Goal: Transaction & Acquisition: Purchase product/service

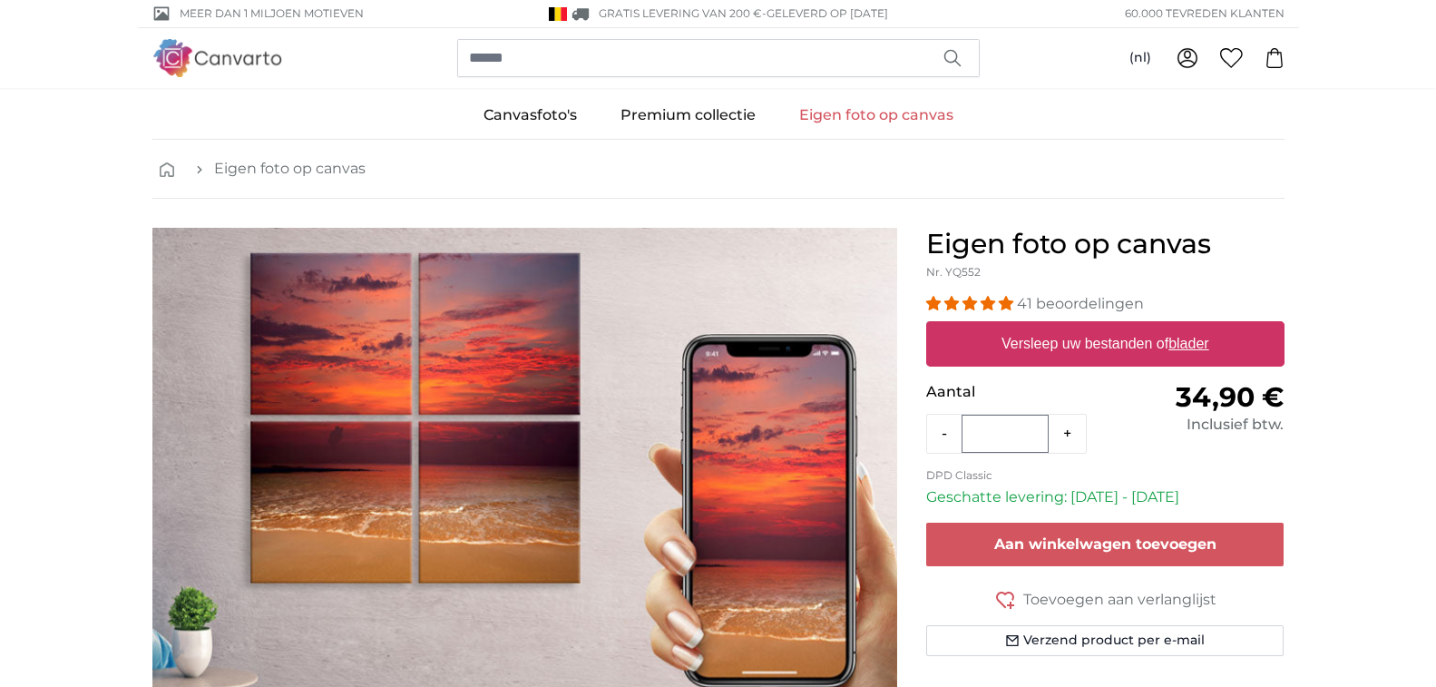
click at [1181, 342] on u "blader" at bounding box center [1189, 343] width 40 height 15
click at [1181, 327] on input "Versleep uw bestanden of blader" at bounding box center [1105, 323] width 358 height 5
type input "**********"
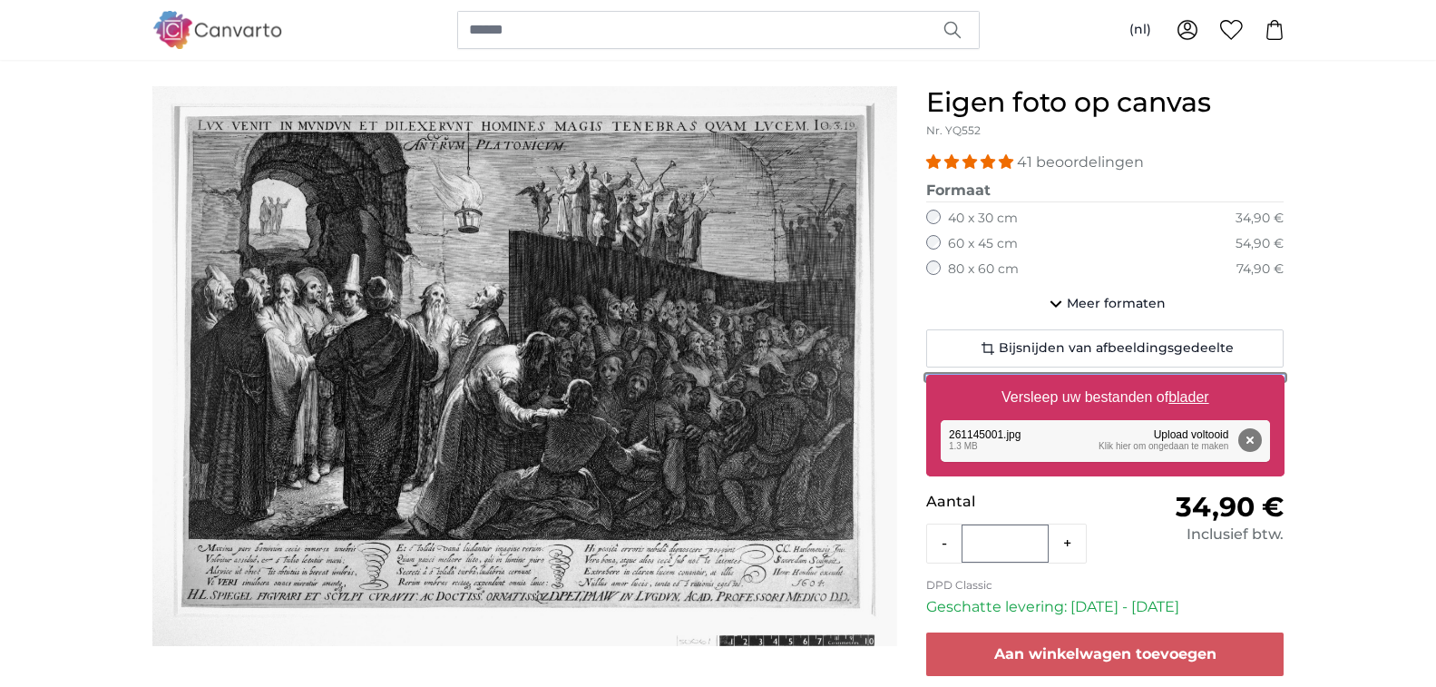
scroll to position [91, 0]
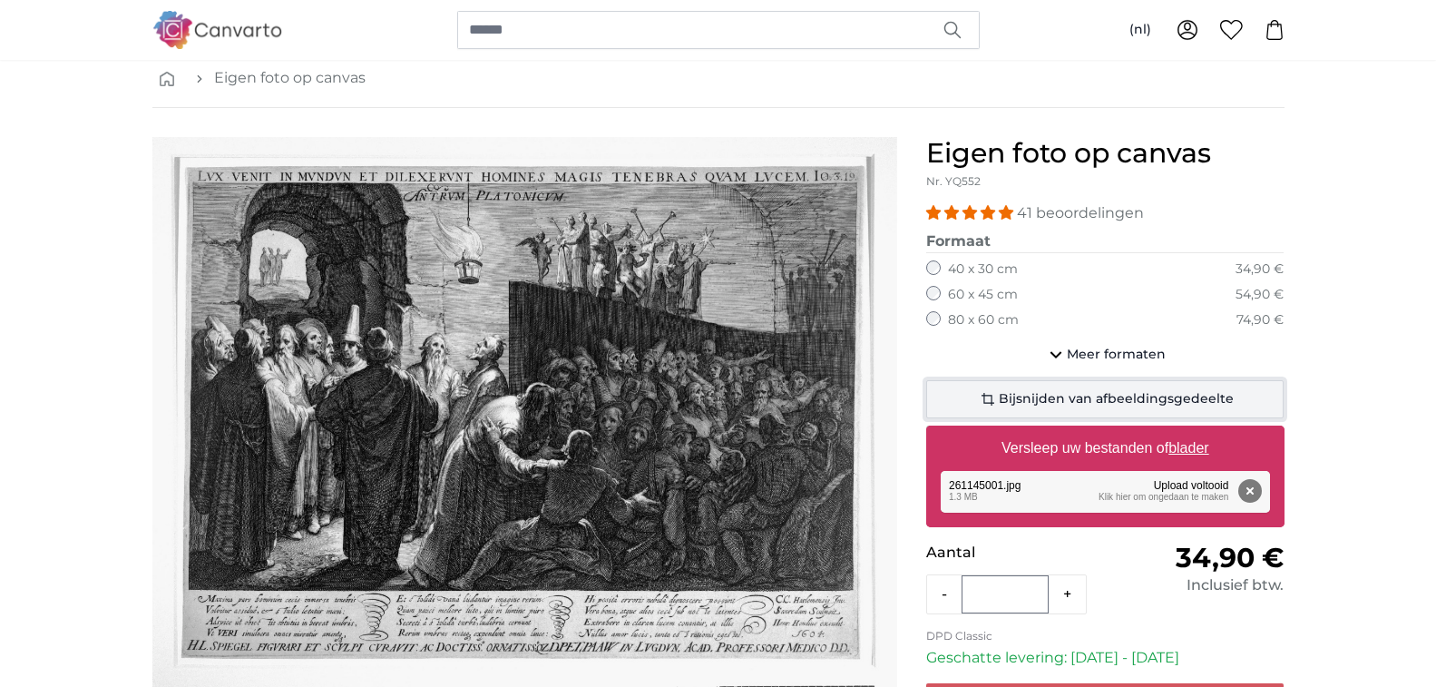
click at [1091, 392] on span "Bijsnijden van afbeeldingsgedeelte" at bounding box center [1116, 399] width 235 height 18
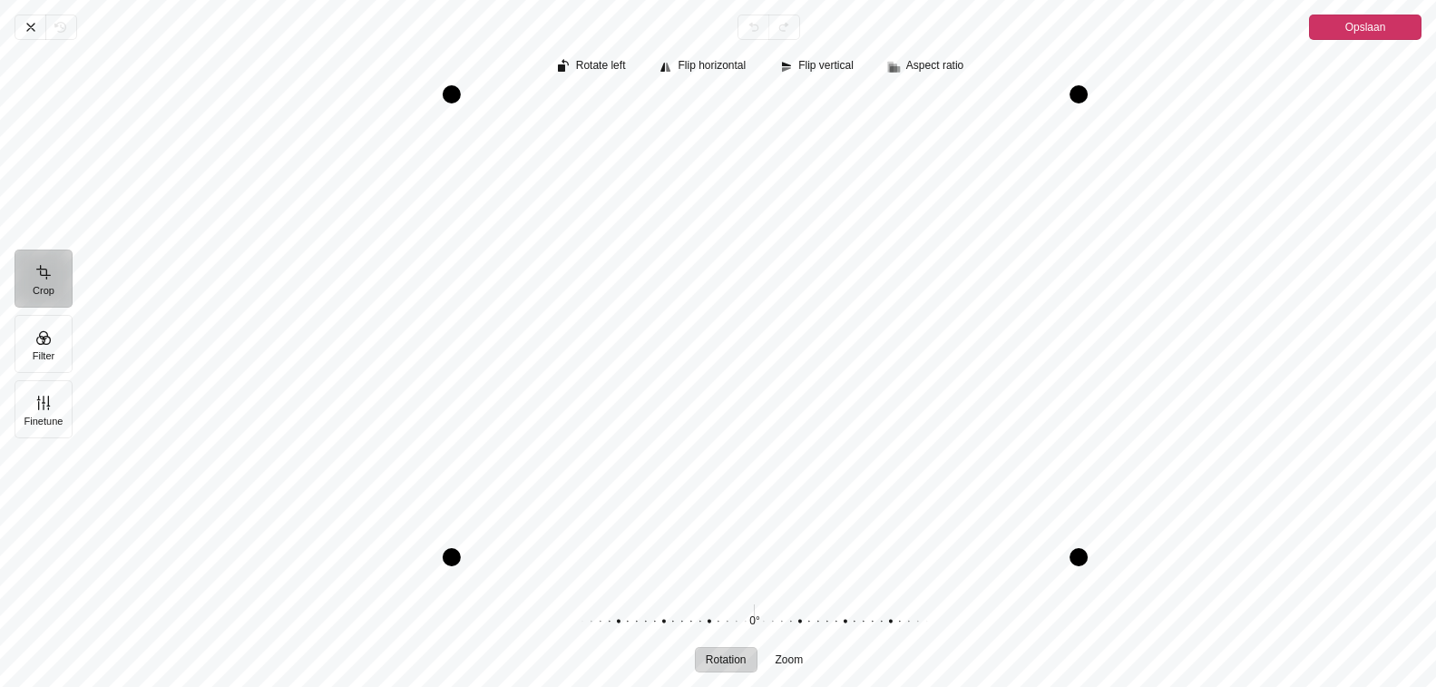
drag, startPoint x: 428, startPoint y: 583, endPoint x: 450, endPoint y: 559, distance: 32.8
click at [450, 559] on div "Pintura" at bounding box center [452, 557] width 18 height 18
drag, startPoint x: 1081, startPoint y: 563, endPoint x: 1060, endPoint y: 563, distance: 20.9
click at [1060, 563] on div "Pintura" at bounding box center [1058, 556] width 18 height 18
drag, startPoint x: 1059, startPoint y: 94, endPoint x: 1055, endPoint y: 112, distance: 17.6
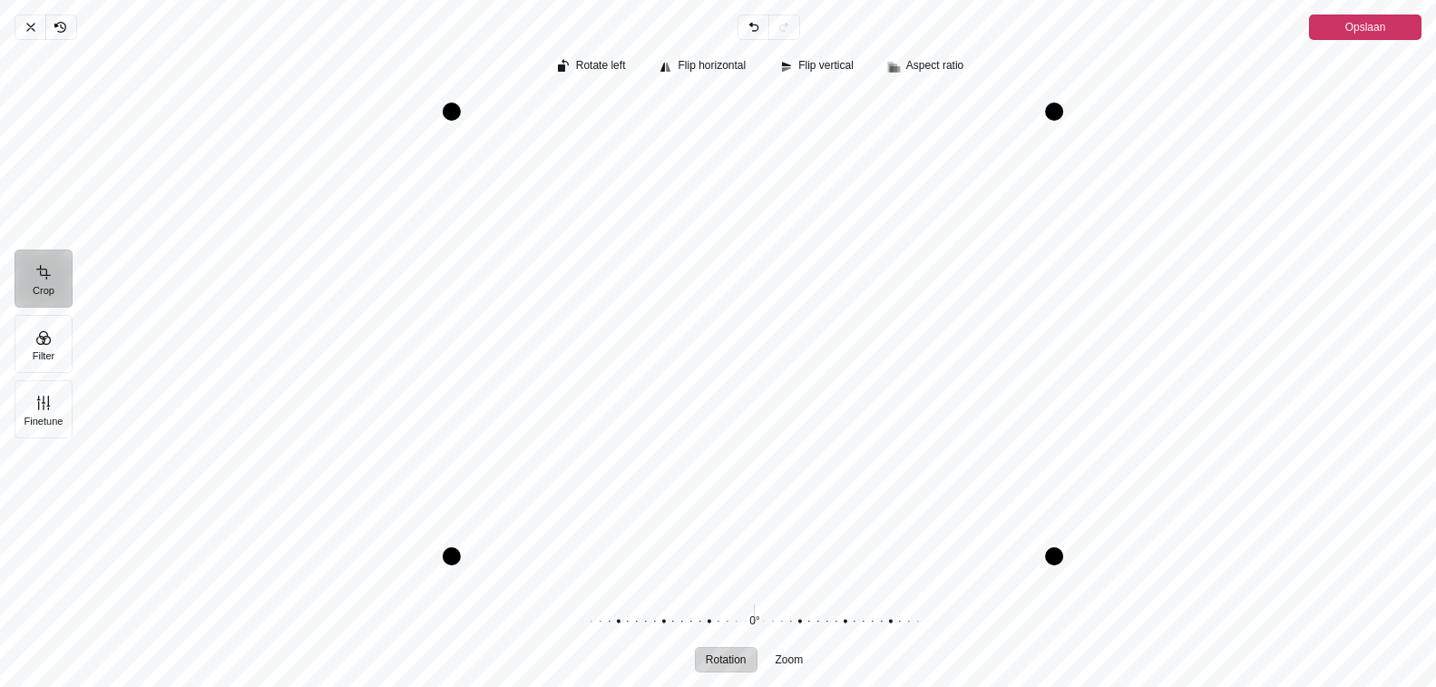
click at [1055, 112] on div "Pintura" at bounding box center [1054, 112] width 18 height 18
click at [1366, 27] on span "Opslaan" at bounding box center [1366, 27] width 41 height 22
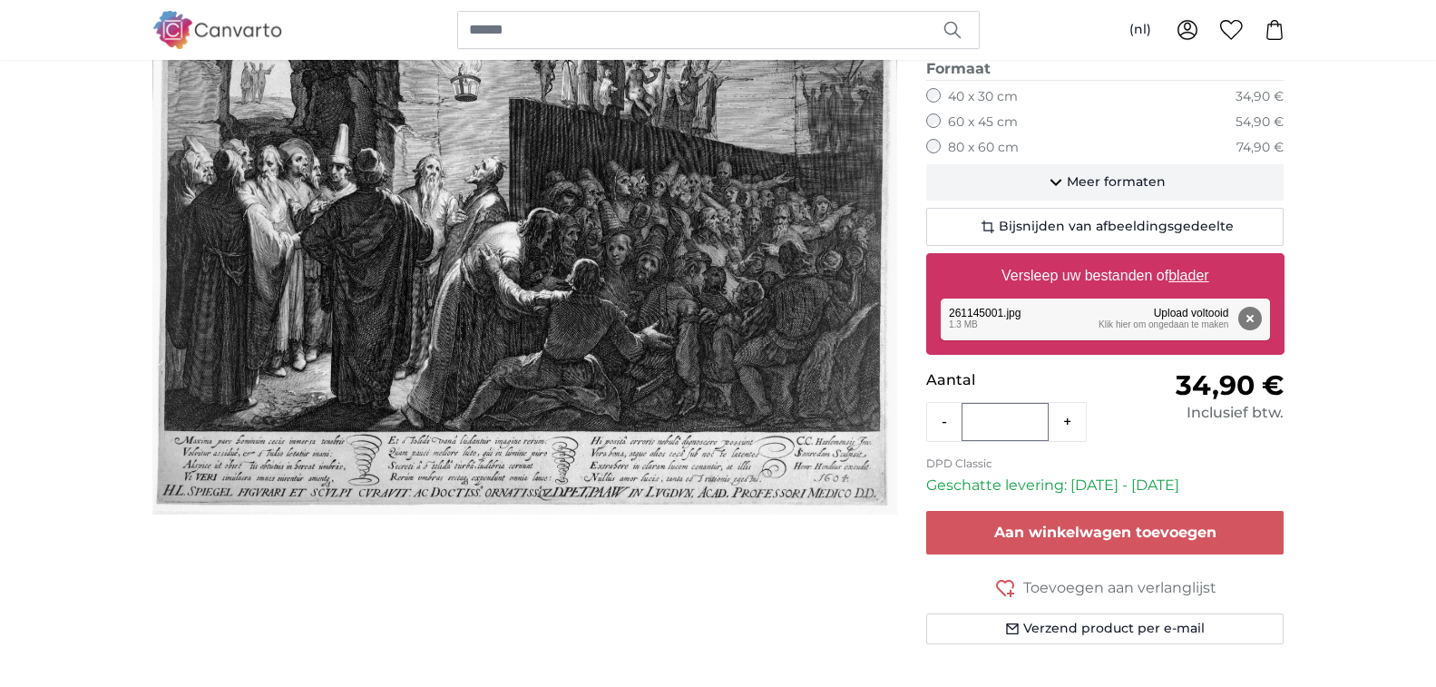
scroll to position [363, 0]
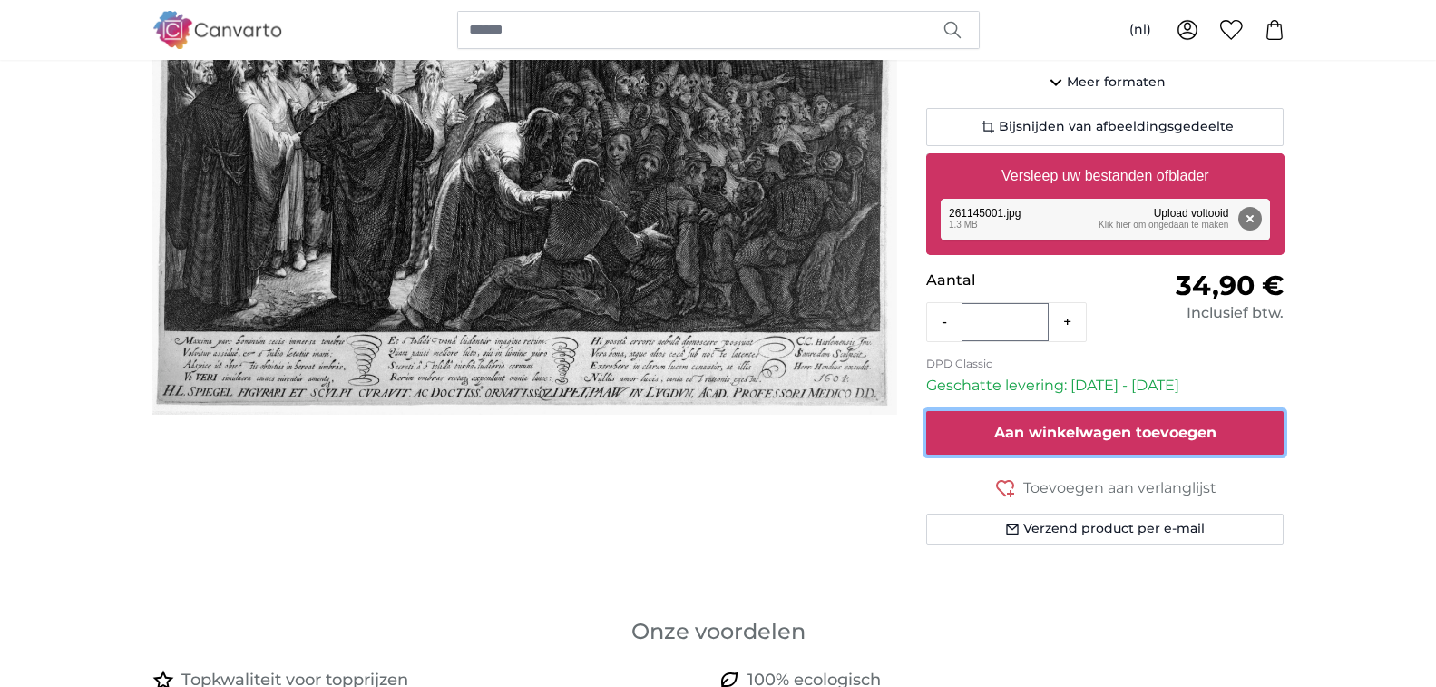
click at [1104, 434] on span "Aan winkelwagen toevoegen" at bounding box center [1105, 432] width 222 height 17
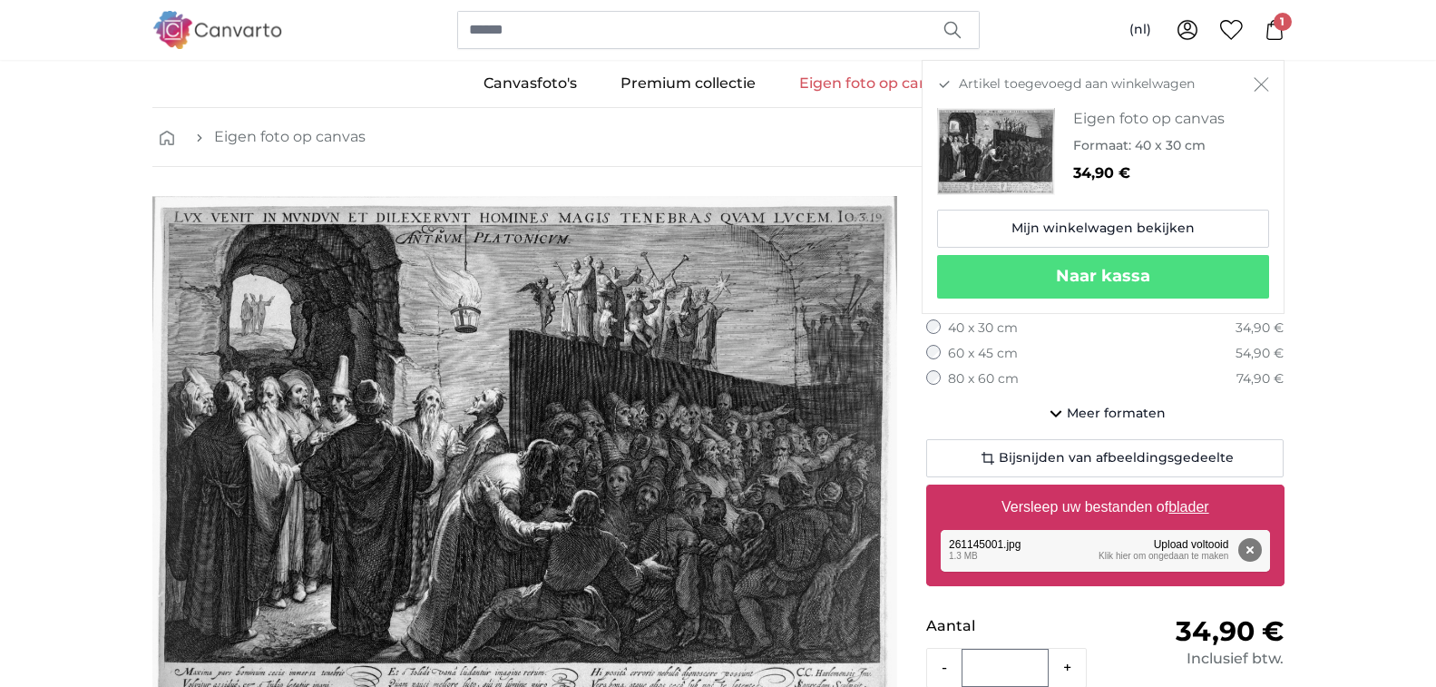
scroll to position [0, 0]
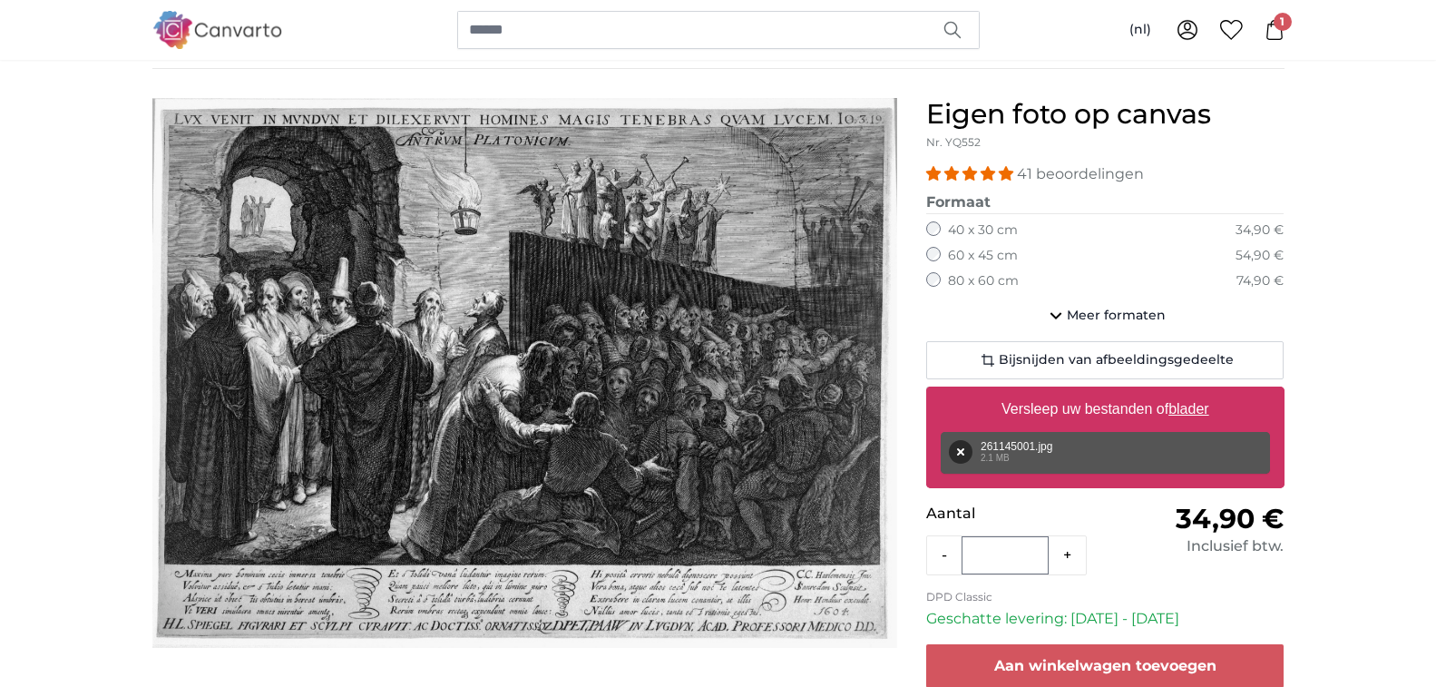
scroll to position [91, 0]
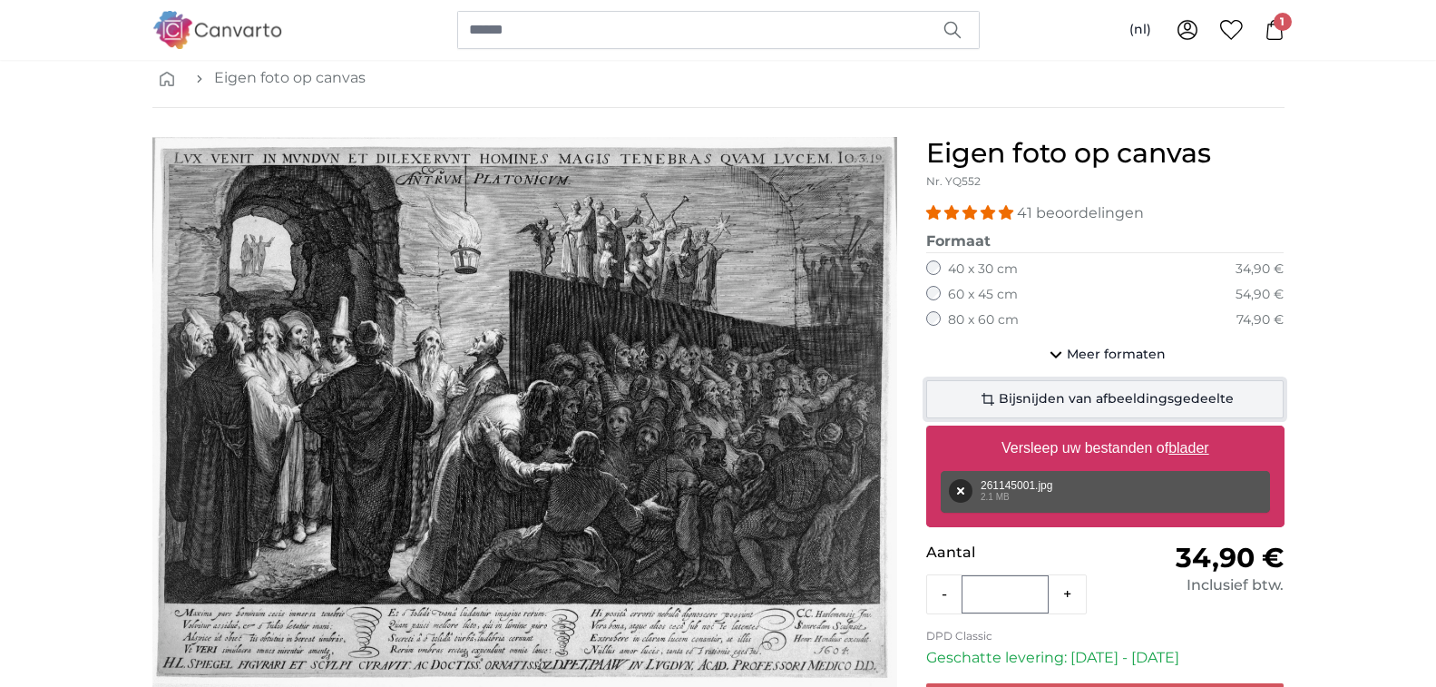
click at [1083, 393] on span "Bijsnijden van afbeeldingsgedeelte" at bounding box center [1116, 399] width 235 height 18
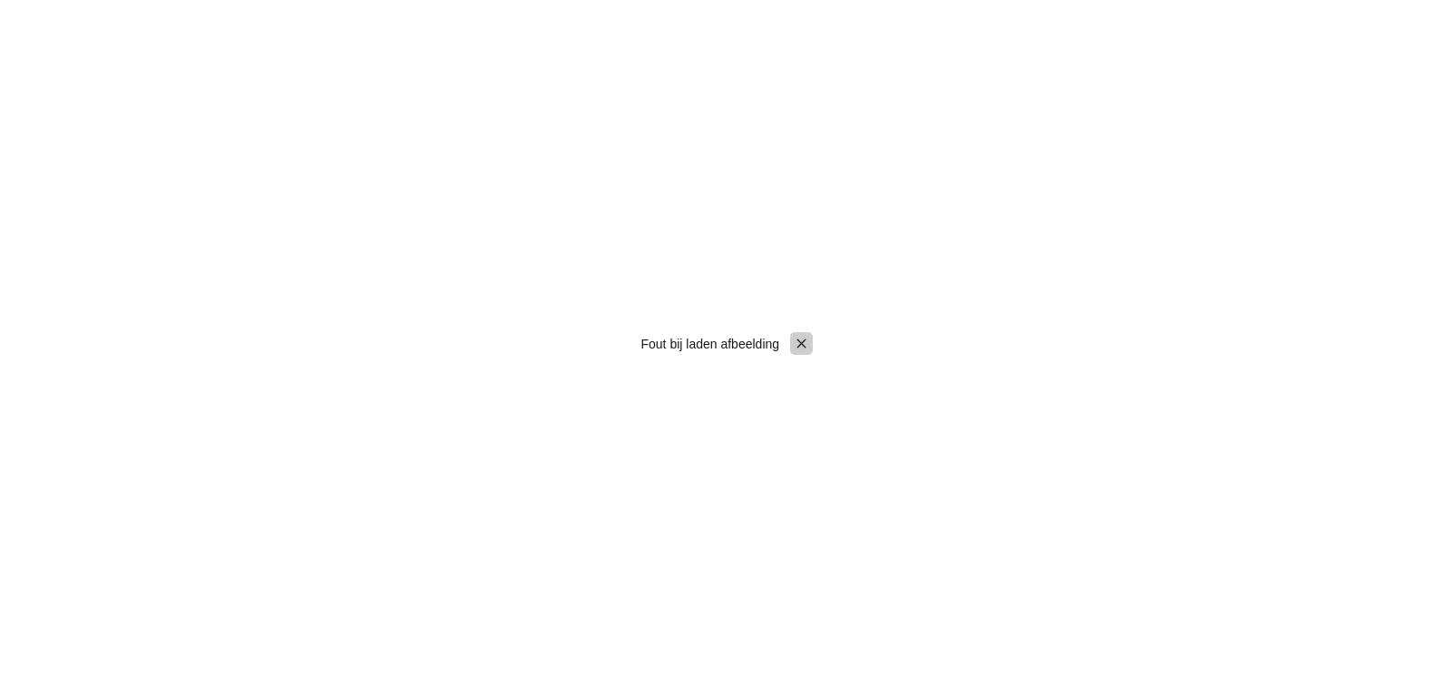
click at [797, 342] on icon "Pintura" at bounding box center [802, 344] width 16 height 16
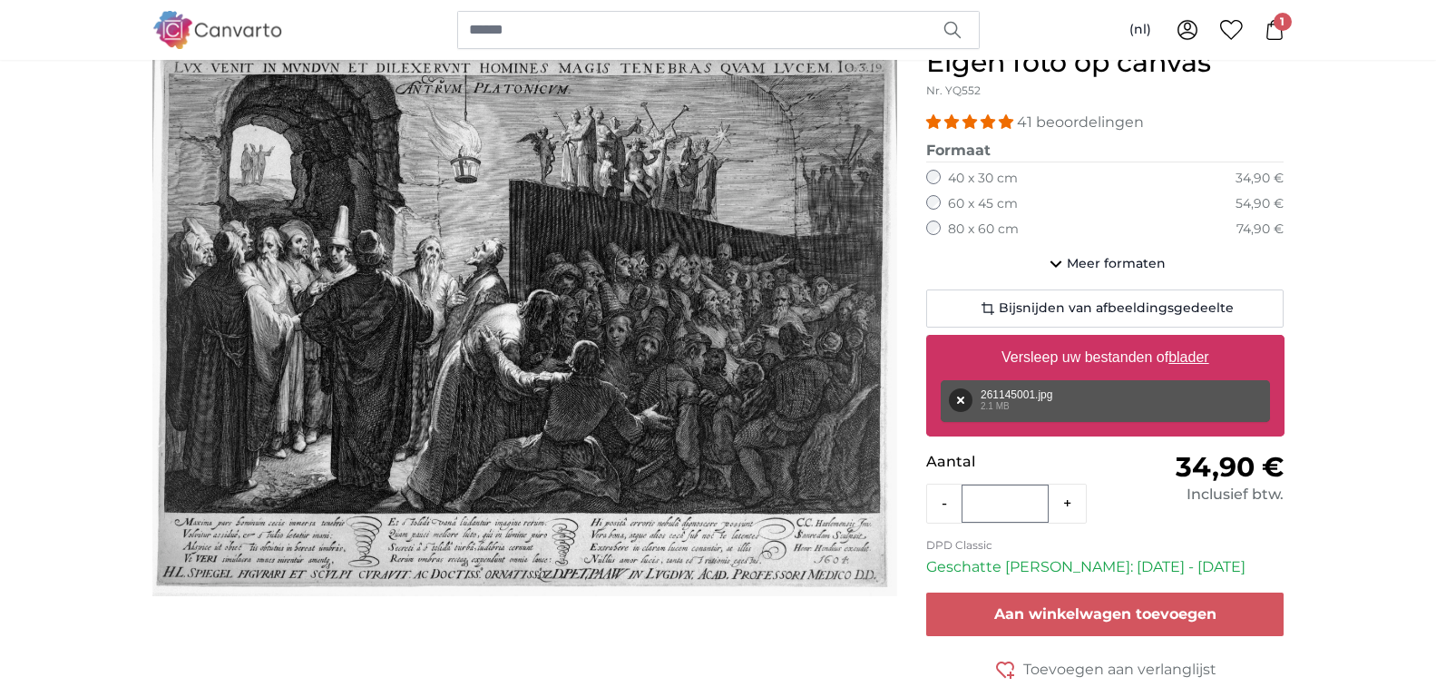
scroll to position [91, 0]
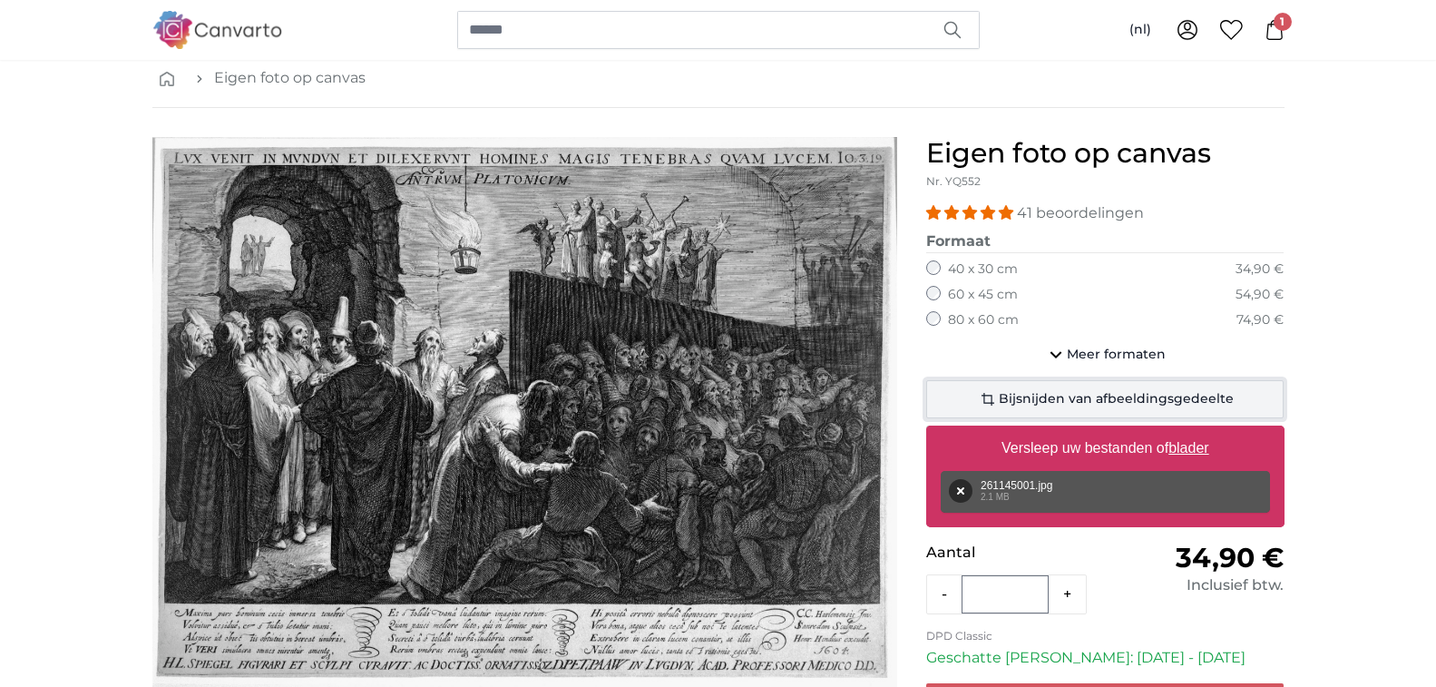
click at [1097, 399] on span "Bijsnijden van afbeeldingsgedeelte" at bounding box center [1116, 399] width 235 height 18
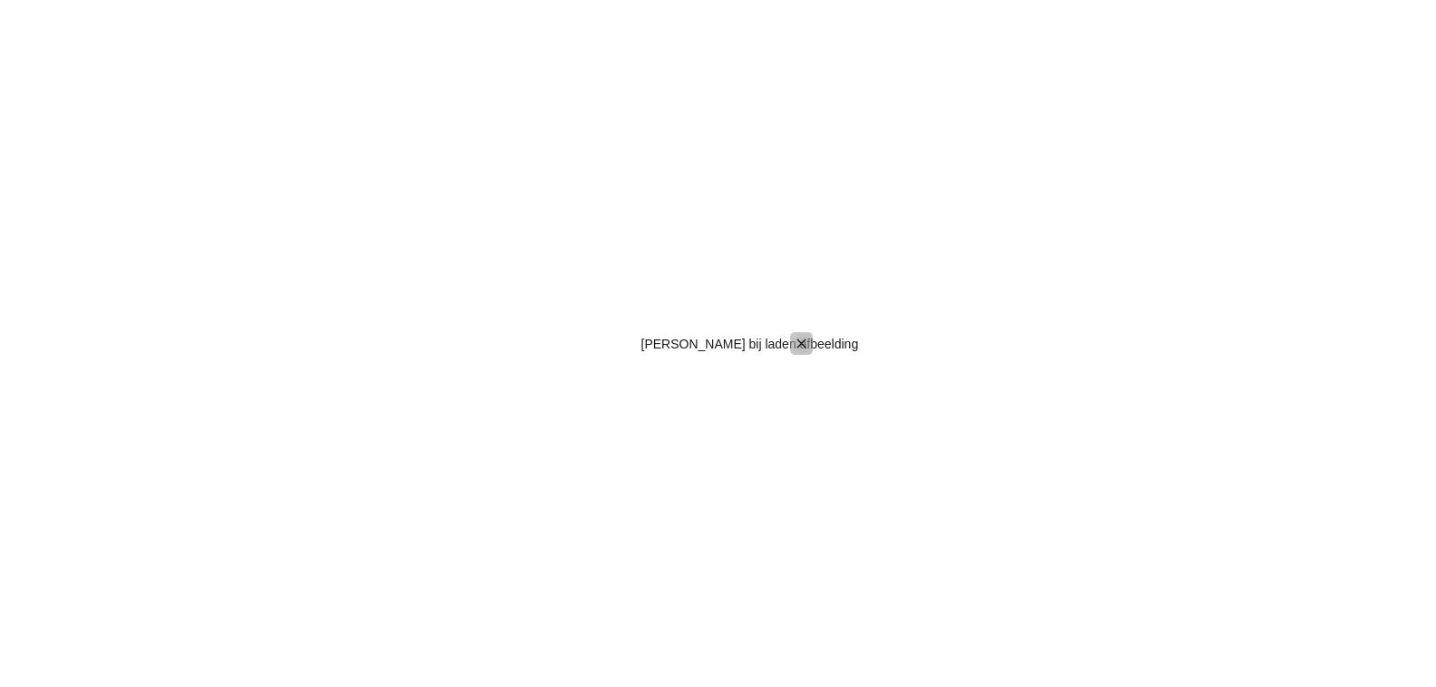
click at [803, 348] on icon "Pintura" at bounding box center [802, 344] width 16 height 16
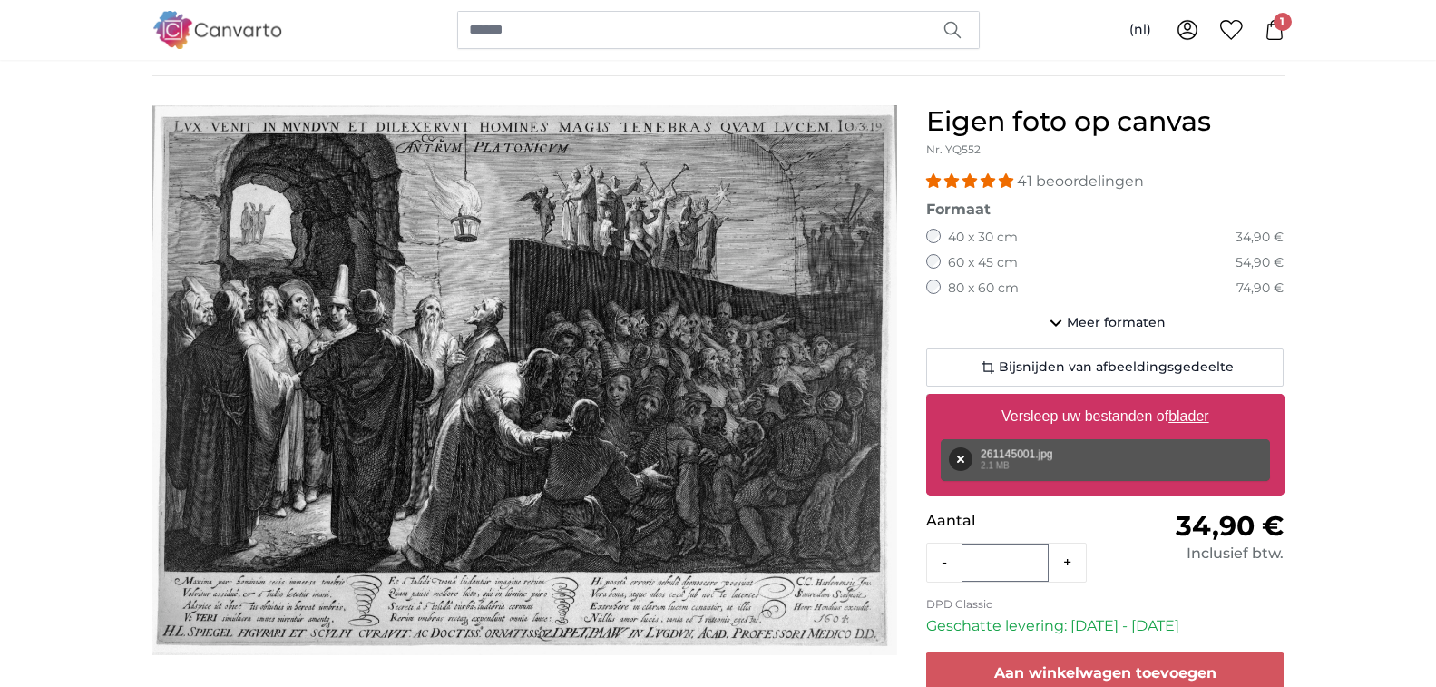
scroll to position [91, 0]
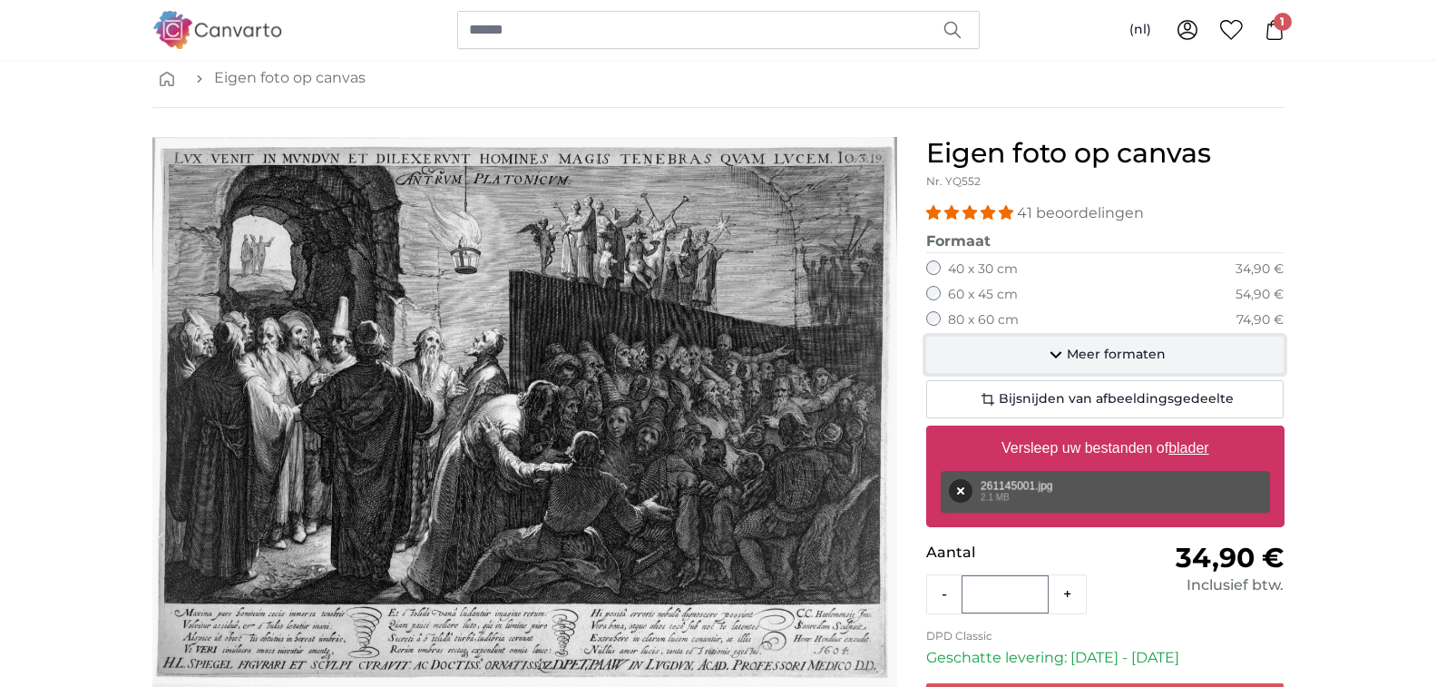
click at [1068, 356] on span "Meer formaten" at bounding box center [1116, 355] width 99 height 18
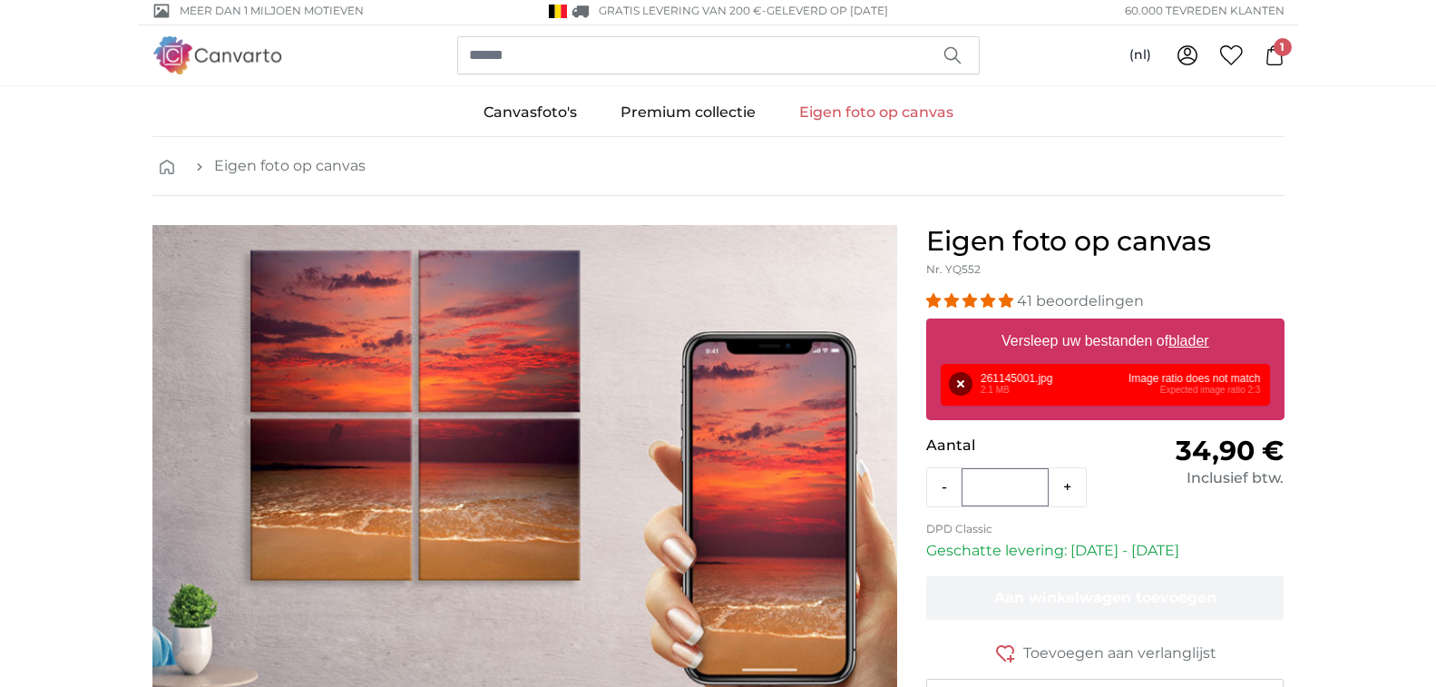
scroll to position [0, 0]
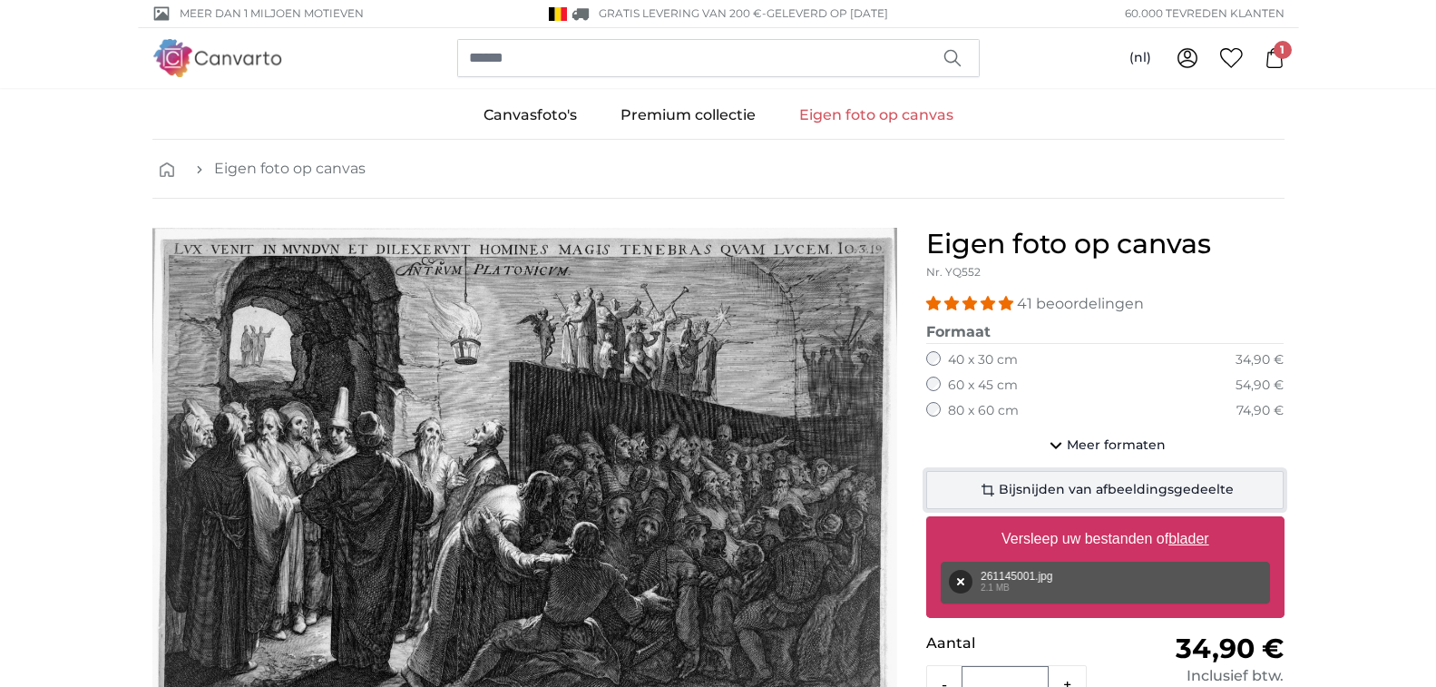
click at [1033, 489] on span "Bijsnijden van afbeeldingsgedeelte" at bounding box center [1116, 490] width 235 height 18
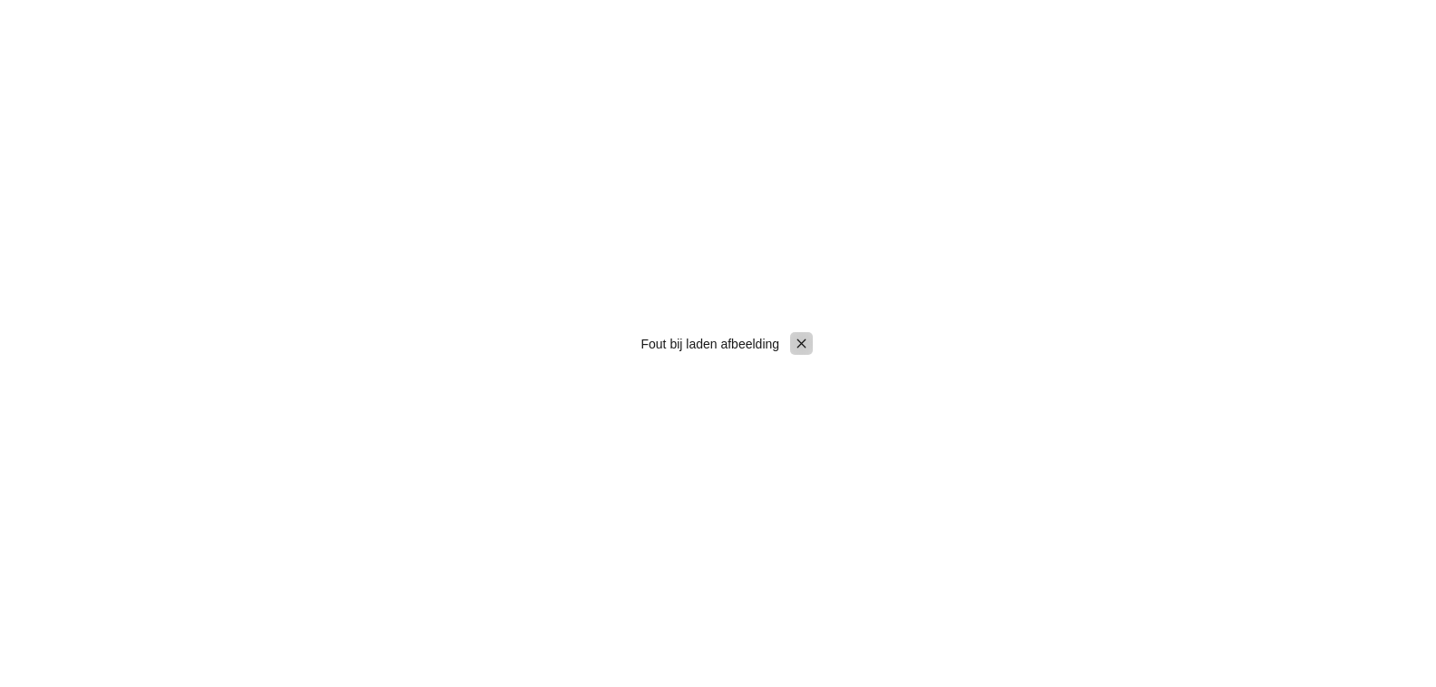
click at [803, 348] on icon "Pintura" at bounding box center [802, 344] width 16 height 16
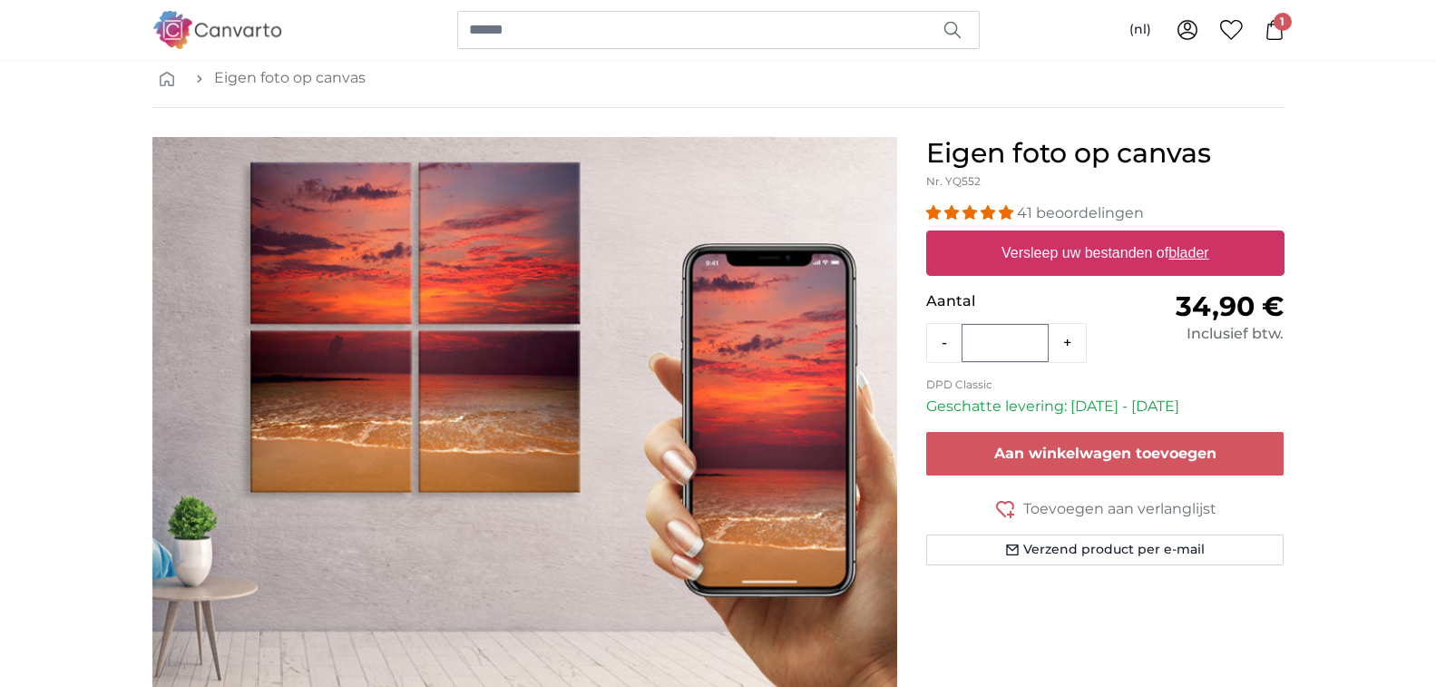
click at [1189, 253] on u "blader" at bounding box center [1189, 252] width 40 height 15
click at [1189, 236] on input "Versleep uw bestanden of blader" at bounding box center [1105, 232] width 358 height 5
click at [1183, 250] on u "blader" at bounding box center [1189, 252] width 40 height 15
click at [1183, 236] on input "Versleep uw bestanden of blader" at bounding box center [1105, 232] width 358 height 5
type input "**********"
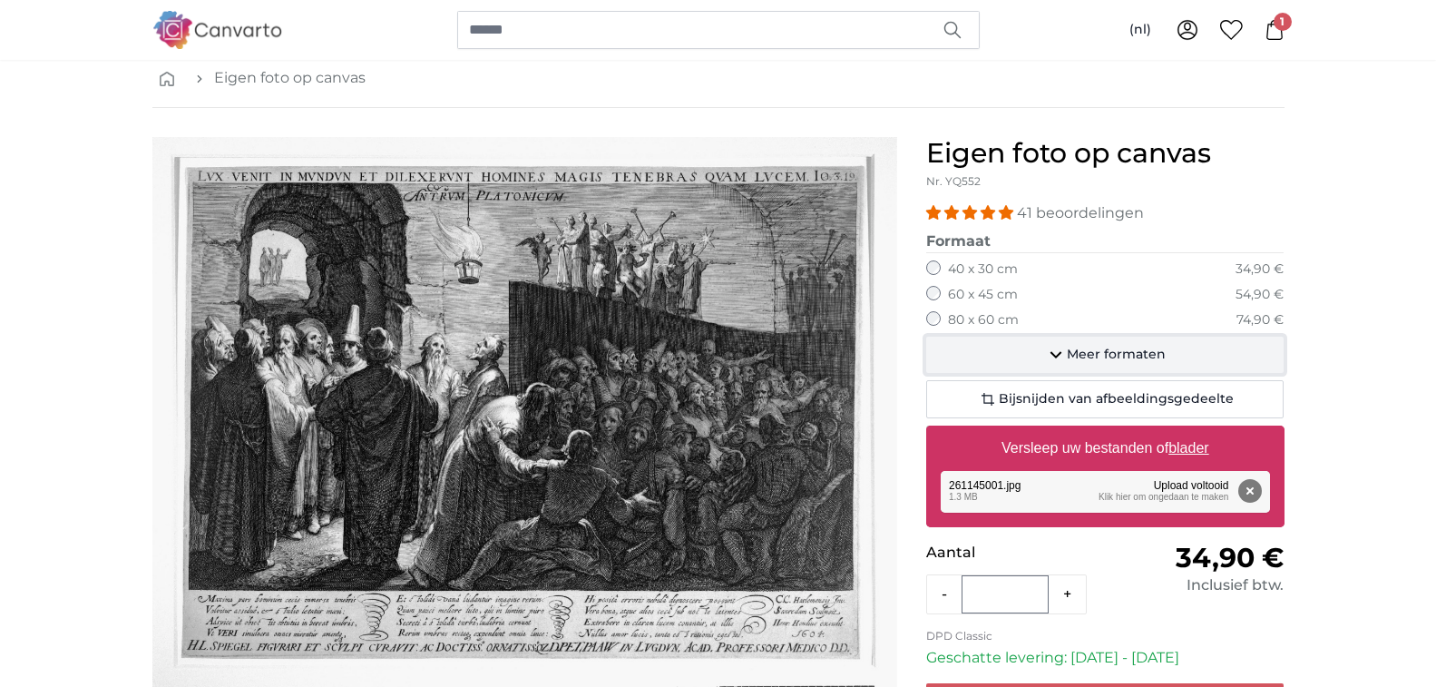
click at [1083, 352] on span "Meer formaten" at bounding box center [1116, 355] width 99 height 18
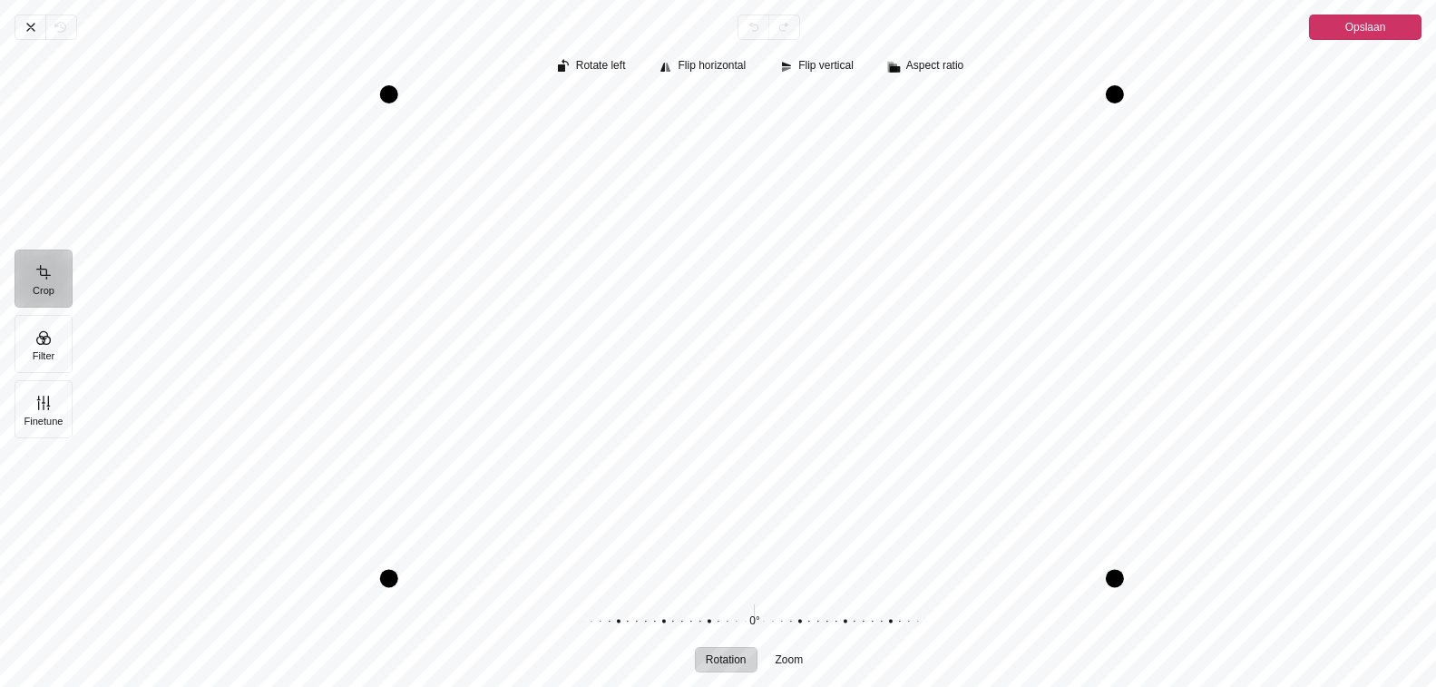
drag, startPoint x: 1122, startPoint y: 585, endPoint x: 1132, endPoint y: 559, distance: 28.1
click at [1132, 559] on div "Pintura" at bounding box center [754, 337] width 1335 height 487
drag, startPoint x: 391, startPoint y: 578, endPoint x: 438, endPoint y: 583, distance: 47.5
click at [438, 583] on div "Pintura" at bounding box center [761, 338] width 1349 height 502
drag, startPoint x: 759, startPoint y: 553, endPoint x: 737, endPoint y: 483, distance: 73.5
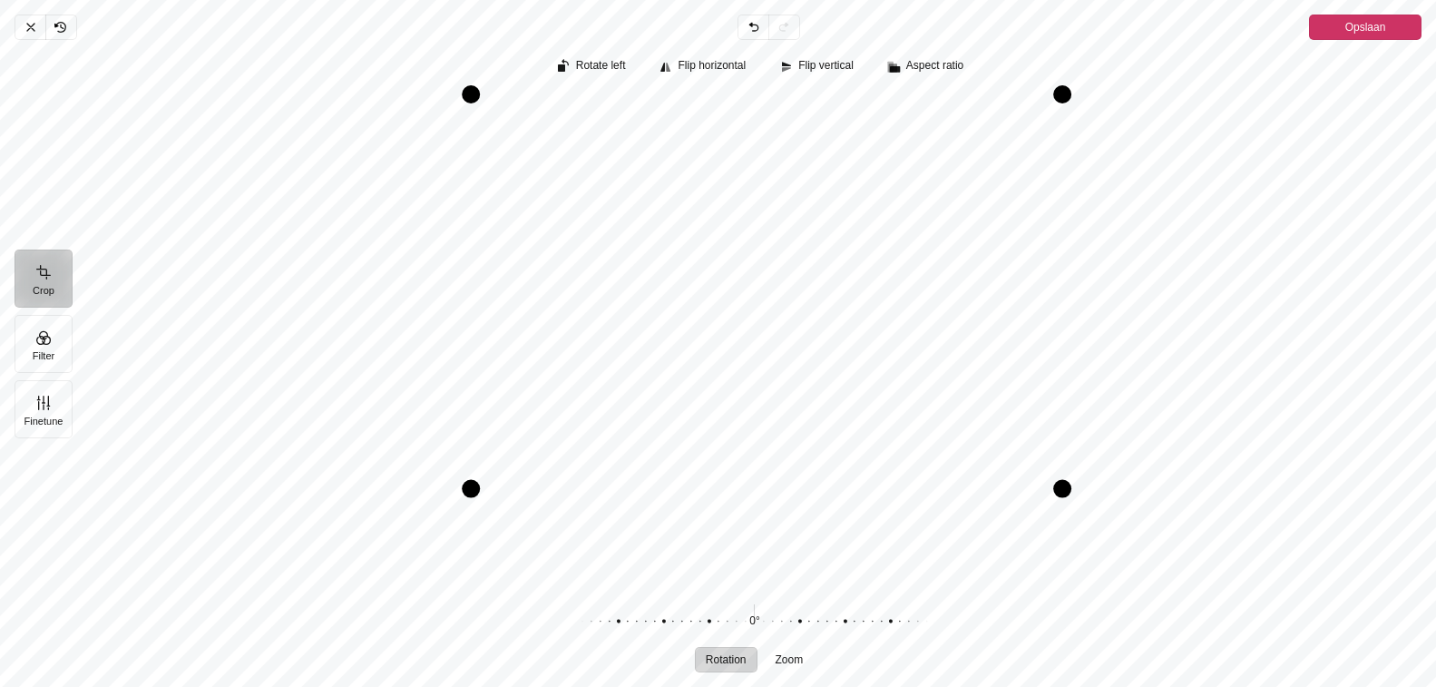
click at [737, 483] on div "Drag bottom" at bounding box center [767, 489] width 592 height 18
drag, startPoint x: 472, startPoint y: 489, endPoint x: 425, endPoint y: 507, distance: 50.6
click at [425, 507] on div "Pintura" at bounding box center [430, 516] width 18 height 18
drag, startPoint x: 1063, startPoint y: 377, endPoint x: 1135, endPoint y: 381, distance: 71.8
click at [1135, 381] on div "Pintura" at bounding box center [754, 337] width 1335 height 487
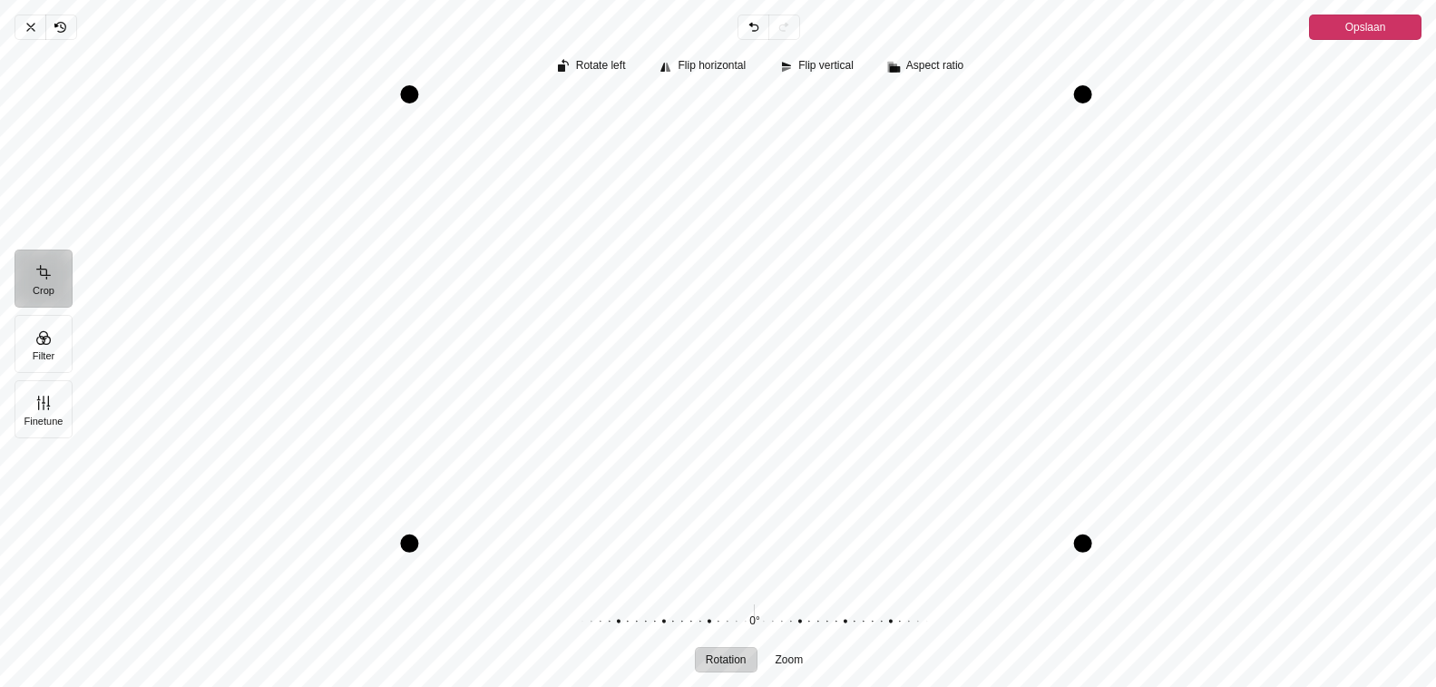
drag, startPoint x: 749, startPoint y: 515, endPoint x: 769, endPoint y: 543, distance: 33.2
click at [769, 543] on div "Drag bottom" at bounding box center [745, 543] width 673 height 18
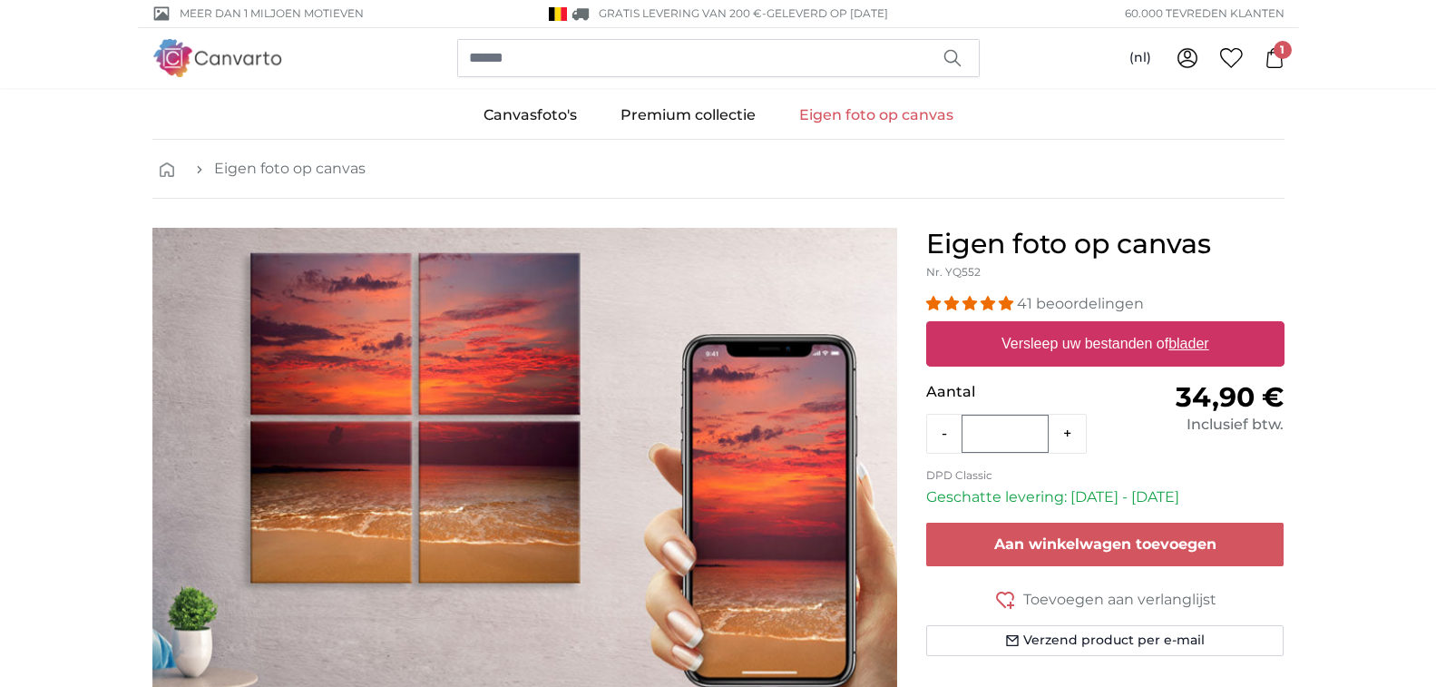
click at [863, 115] on link "Eigen foto op canvas" at bounding box center [877, 115] width 198 height 47
click at [1193, 343] on u "blader" at bounding box center [1189, 343] width 40 height 15
click at [1193, 327] on input "Versleep uw bestanden of blader" at bounding box center [1105, 323] width 358 height 5
type input "**********"
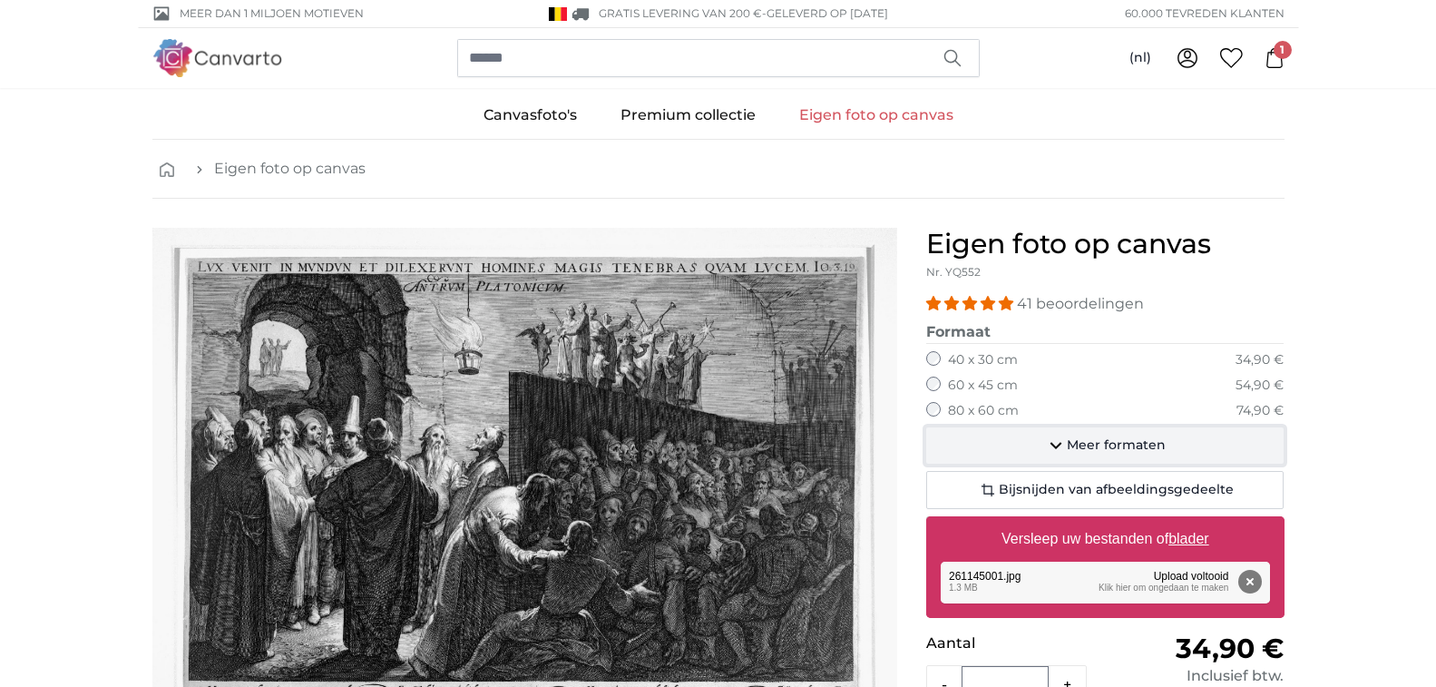
click at [1075, 448] on span "Meer formaten" at bounding box center [1116, 445] width 99 height 18
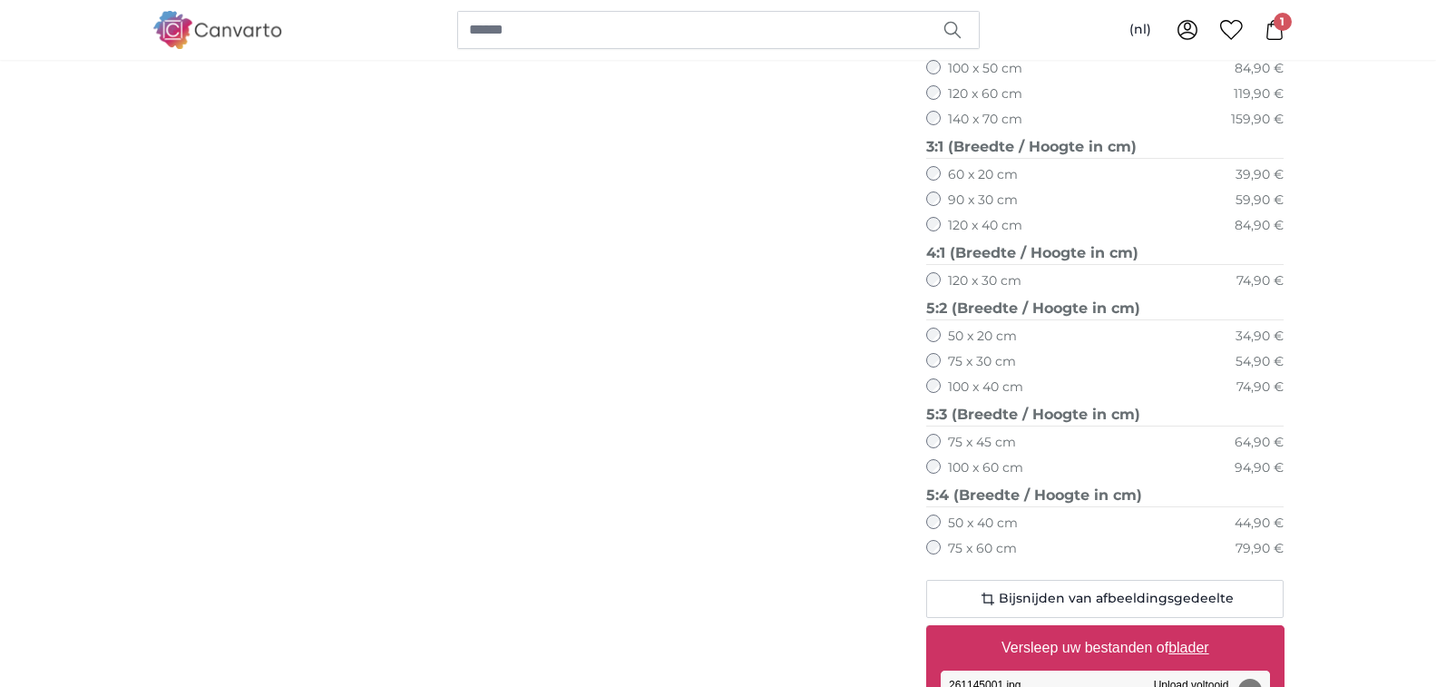
scroll to position [998, 0]
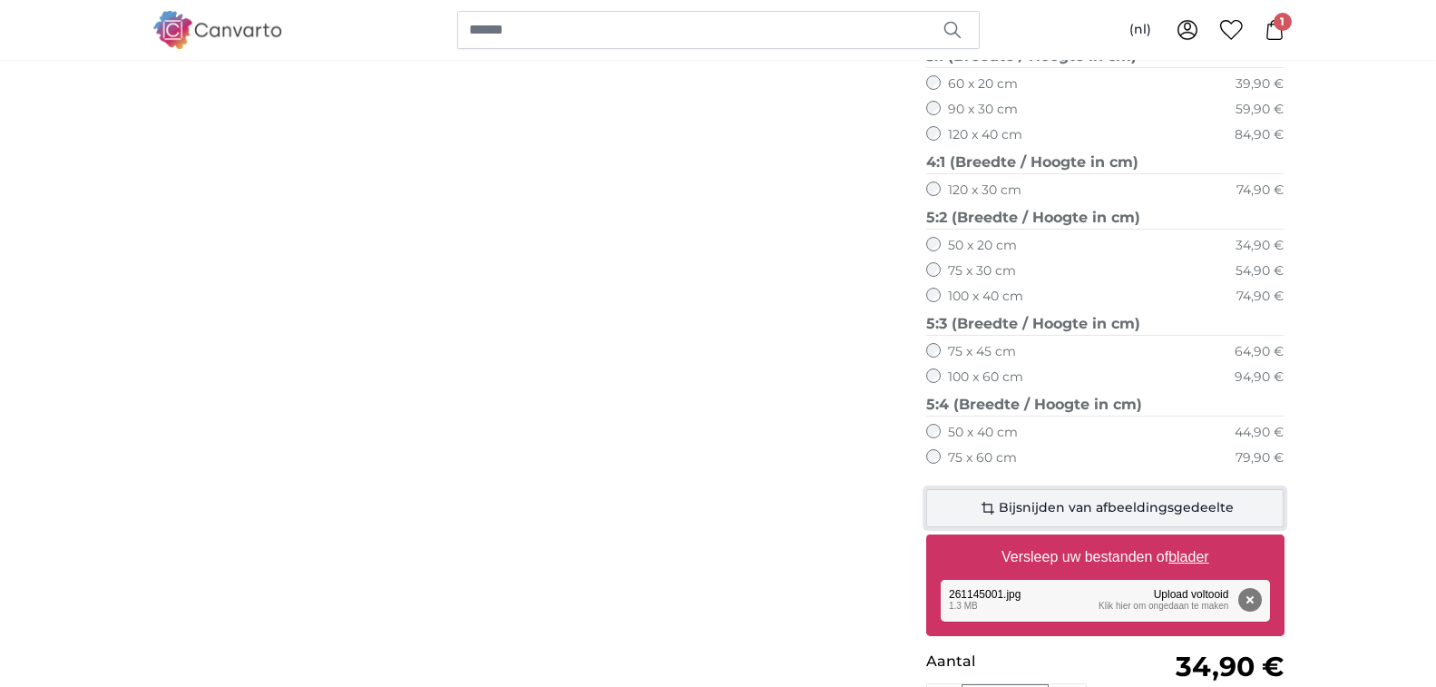
click at [1087, 503] on span "Bijsnijden van afbeeldingsgedeelte" at bounding box center [1116, 508] width 235 height 18
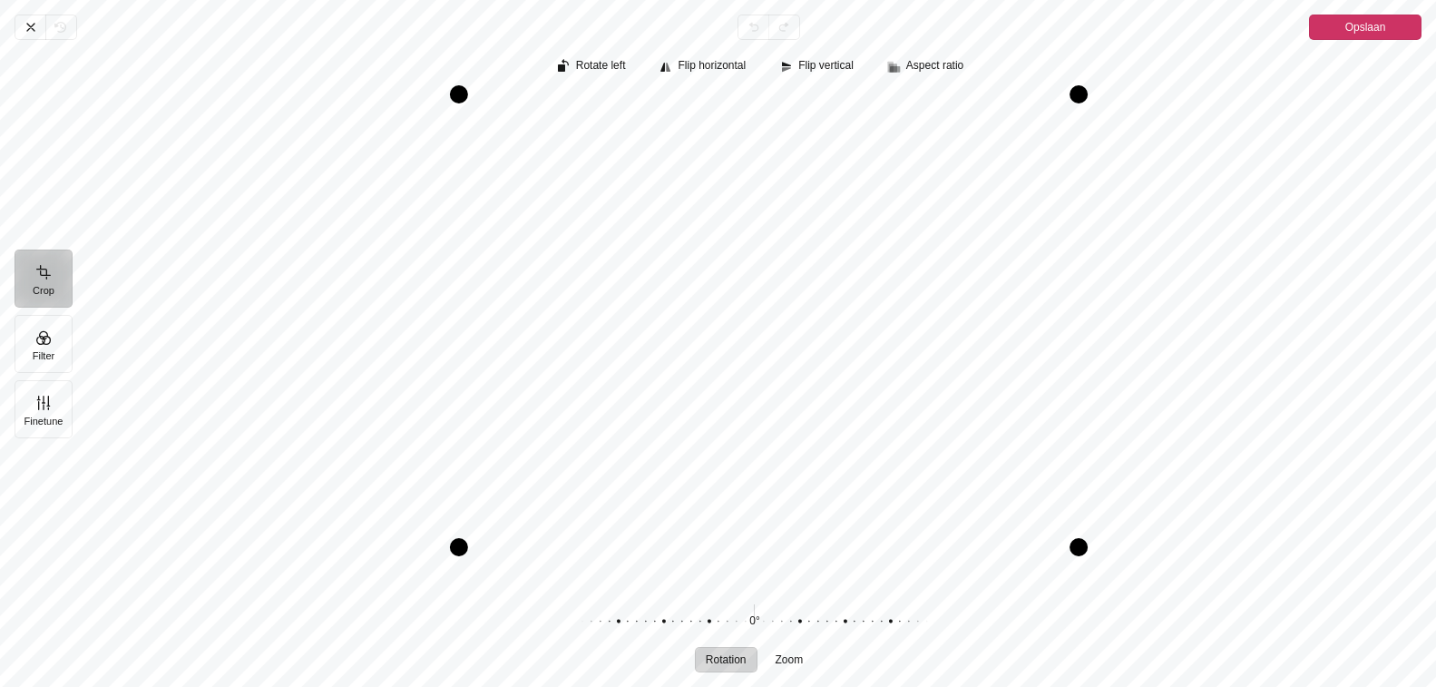
drag, startPoint x: 435, startPoint y: 580, endPoint x: 464, endPoint y: 545, distance: 45.1
click at [464, 545] on div "Pintura" at bounding box center [459, 547] width 18 height 18
drag, startPoint x: 1080, startPoint y: 550, endPoint x: 1050, endPoint y: 550, distance: 29.9
click at [1050, 550] on div "Pintura" at bounding box center [1049, 547] width 18 height 18
click at [1051, 95] on div "Pintura" at bounding box center [1049, 94] width 18 height 18
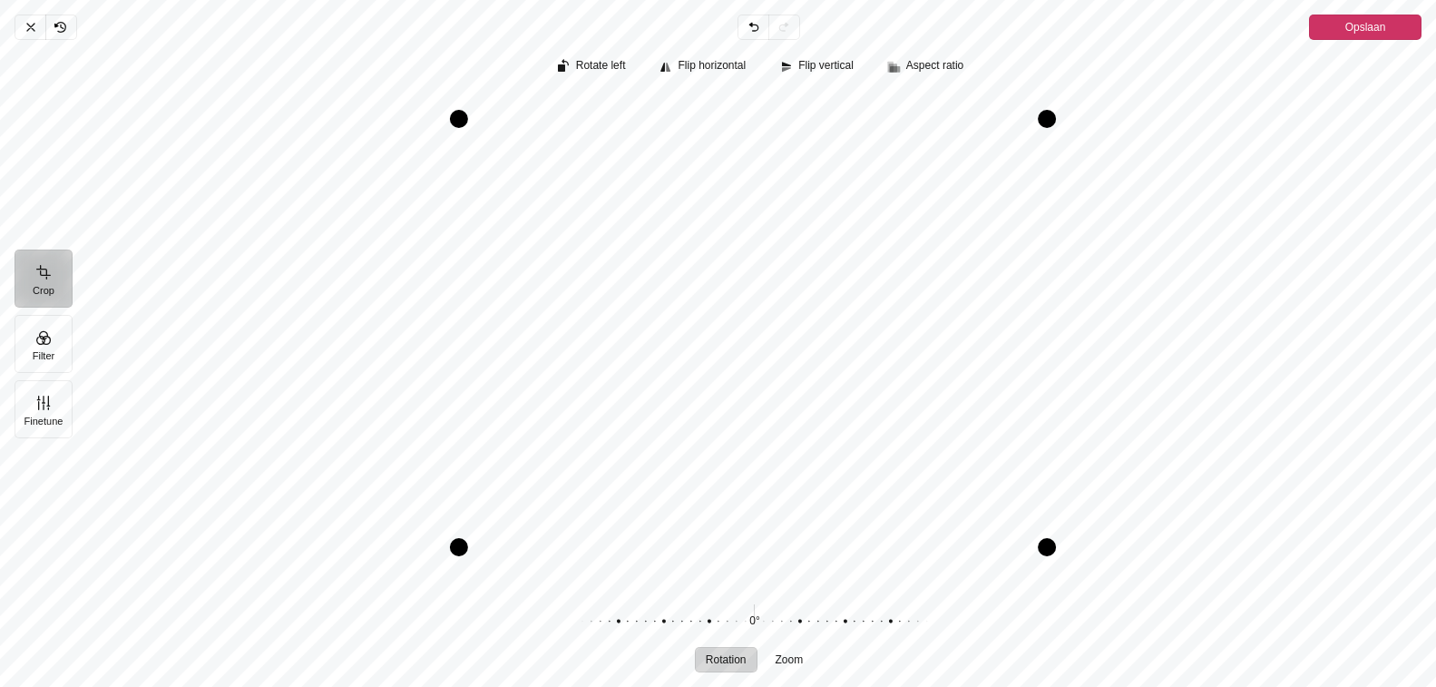
drag, startPoint x: 1051, startPoint y: 95, endPoint x: 1049, endPoint y: 120, distance: 24.6
click at [1049, 120] on div "Pintura" at bounding box center [1047, 119] width 18 height 18
click at [1361, 22] on span "Opslaan" at bounding box center [1366, 27] width 41 height 22
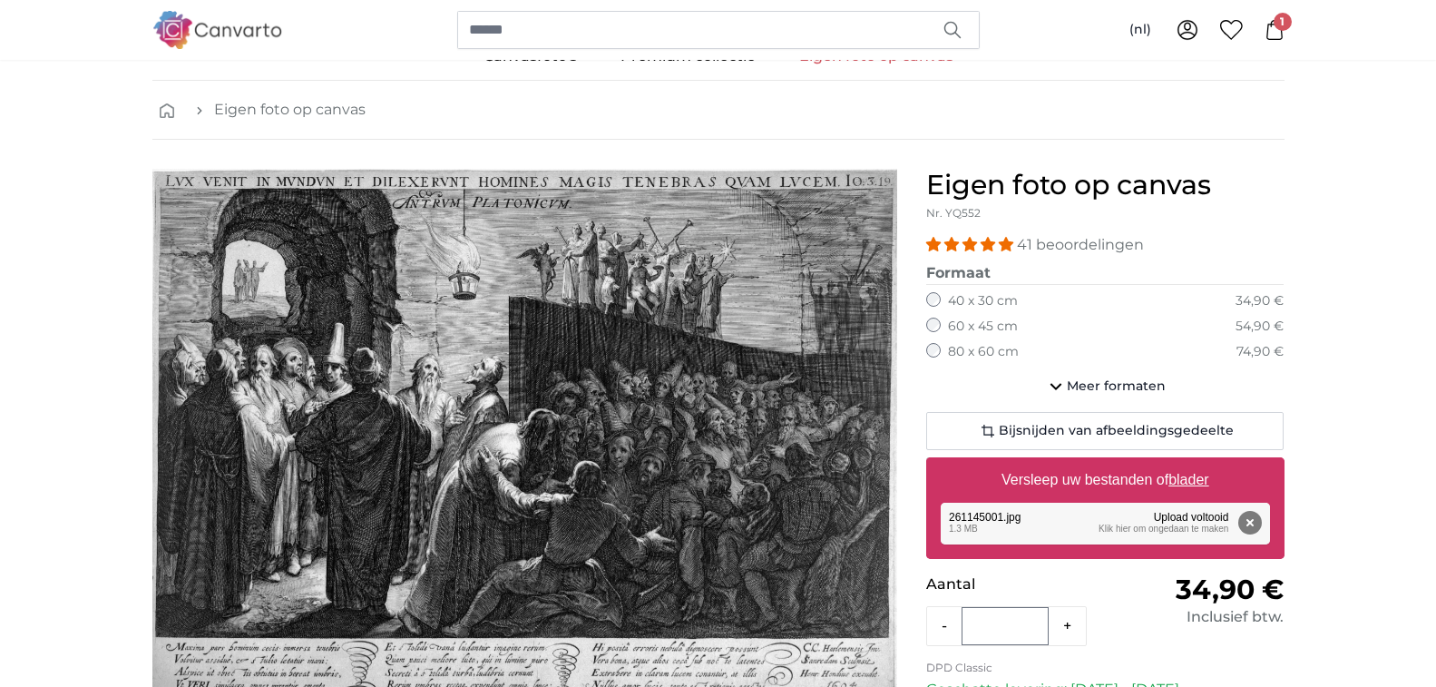
scroll to position [150, 0]
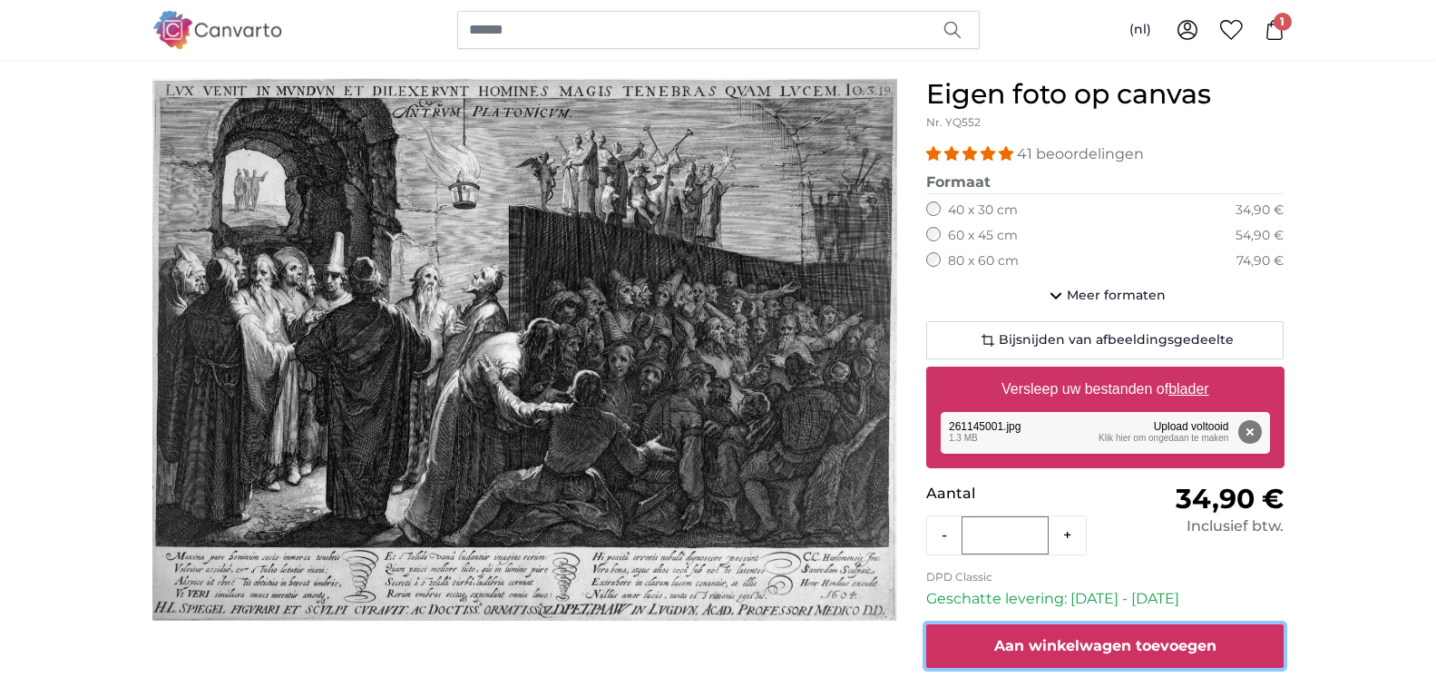
click at [1102, 649] on span "Aan winkelwagen toevoegen" at bounding box center [1105, 645] width 222 height 17
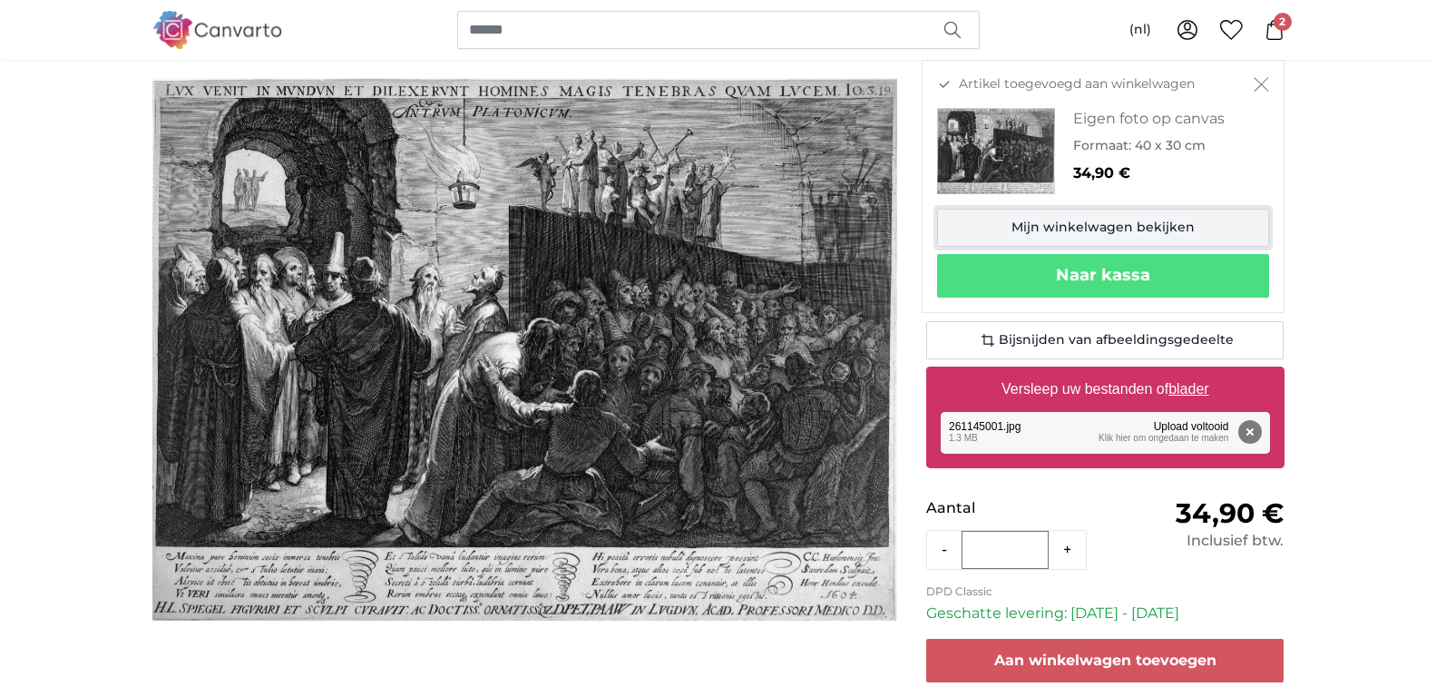
click at [1104, 223] on link "Mijn winkelwagen bekijken" at bounding box center [1103, 228] width 332 height 38
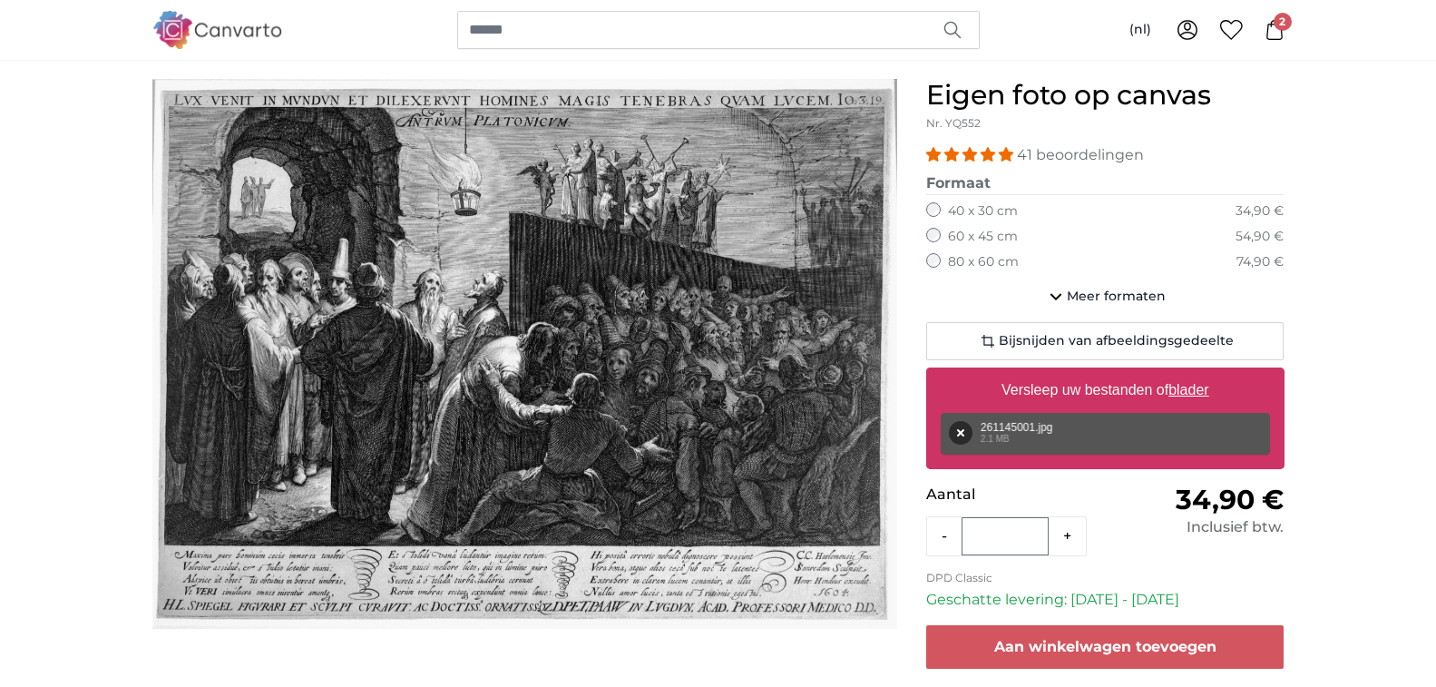
scroll to position [91, 0]
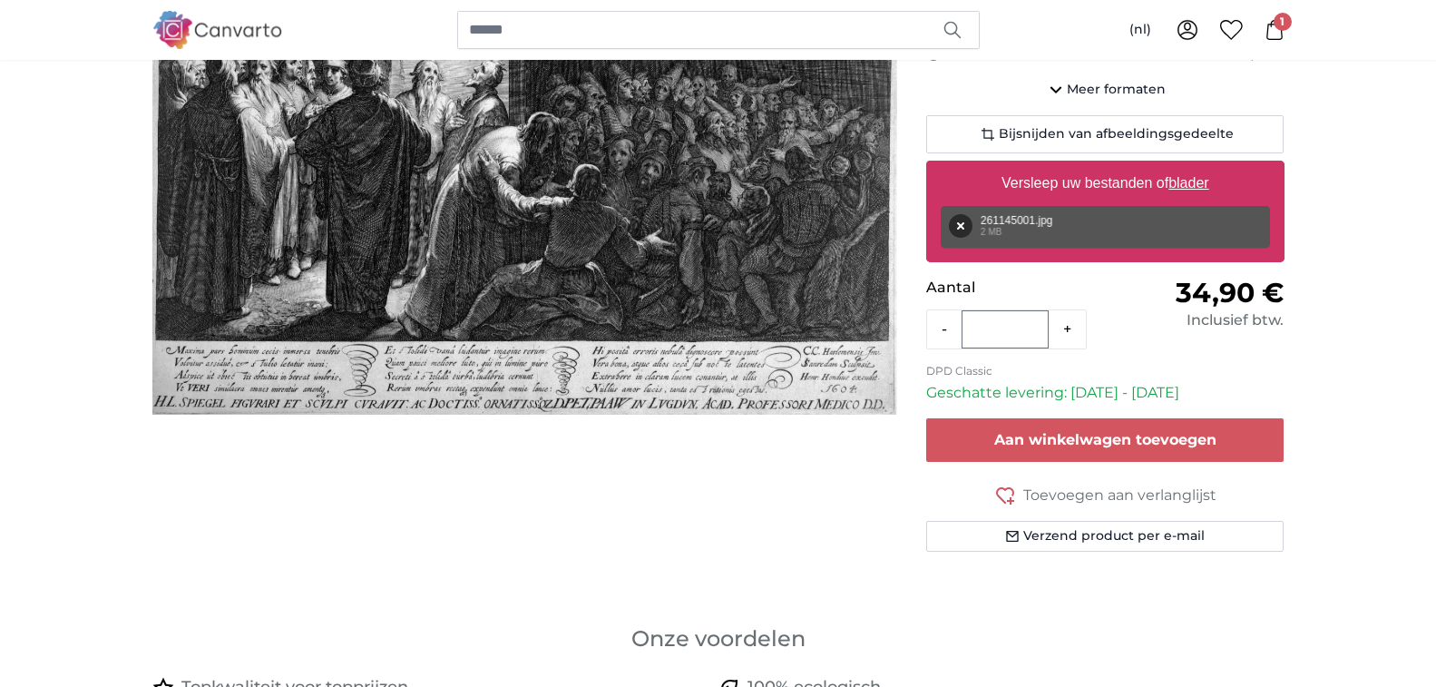
scroll to position [363, 0]
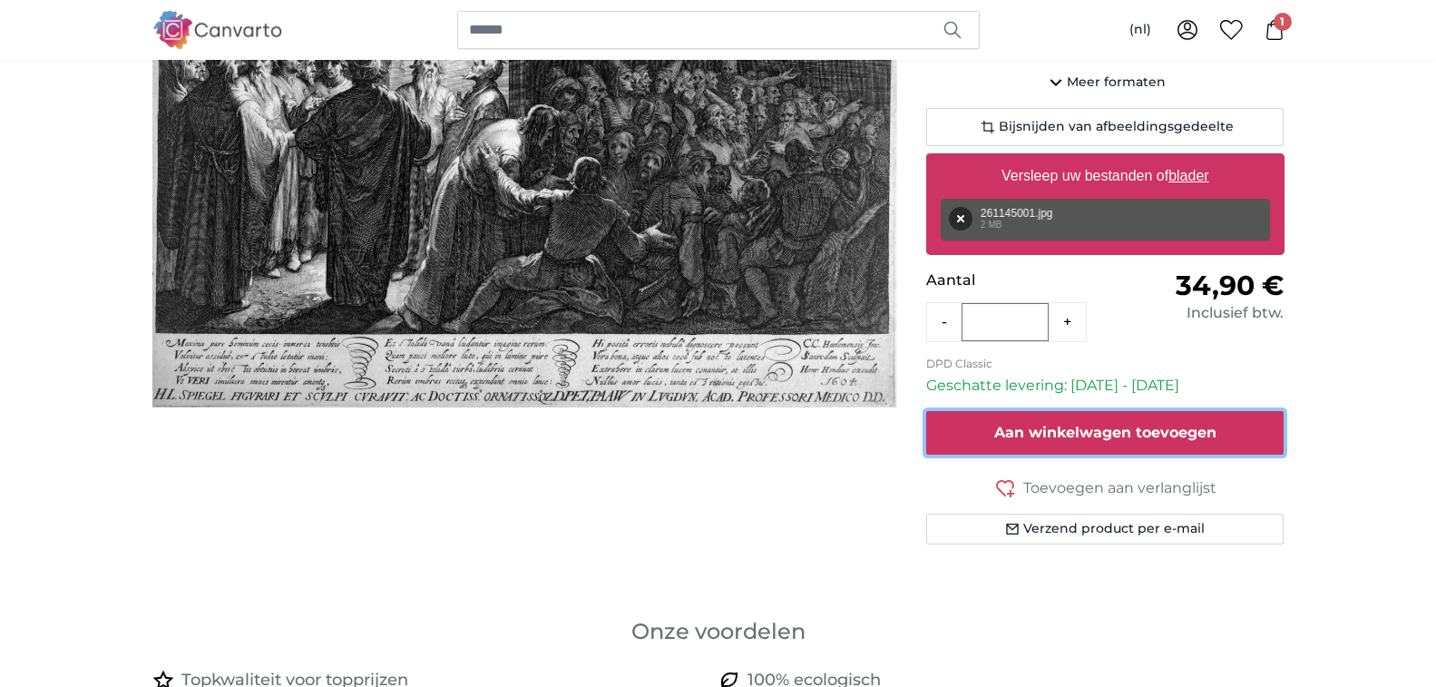
click at [1114, 427] on span "Aan winkelwagen toevoegen" at bounding box center [1105, 432] width 222 height 17
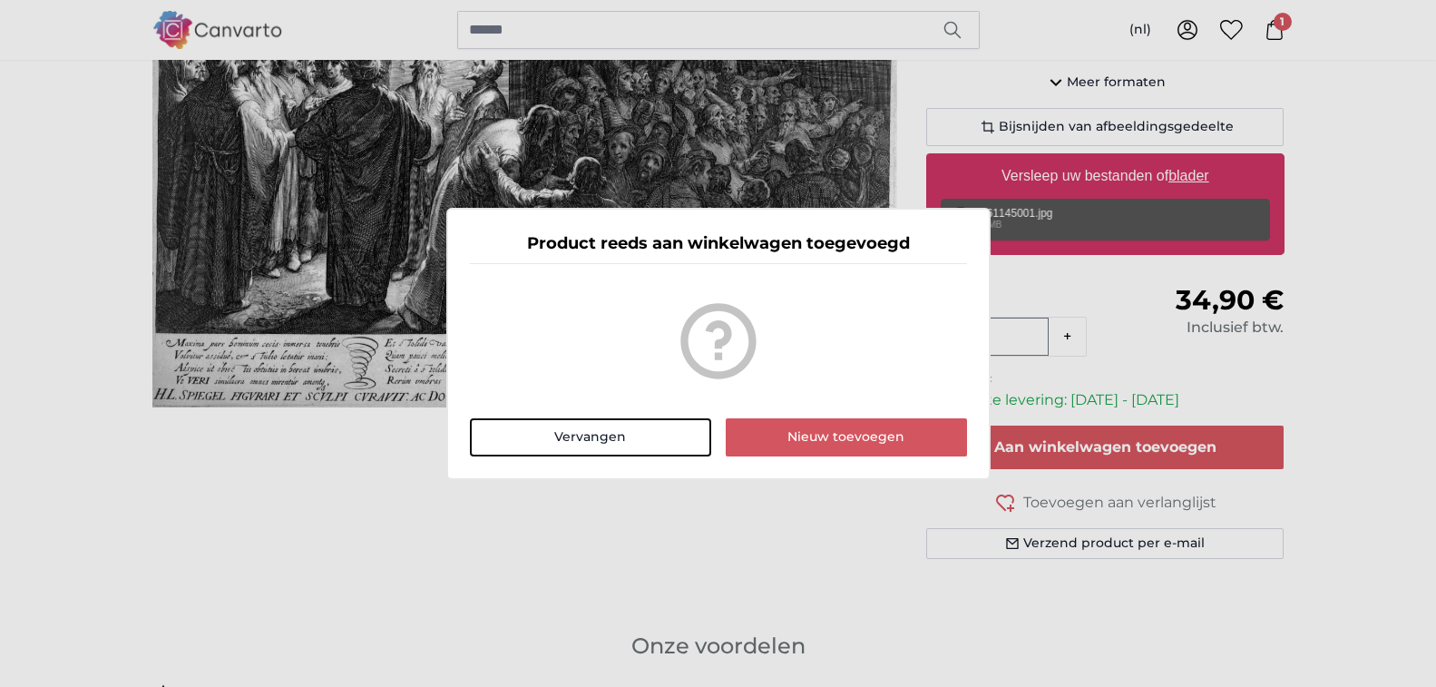
click at [447, 480] on dialog "Product reeds aan winkelwagen toegevoegd Vervangen Nieuw toevoegen" at bounding box center [718, 344] width 544 height 272
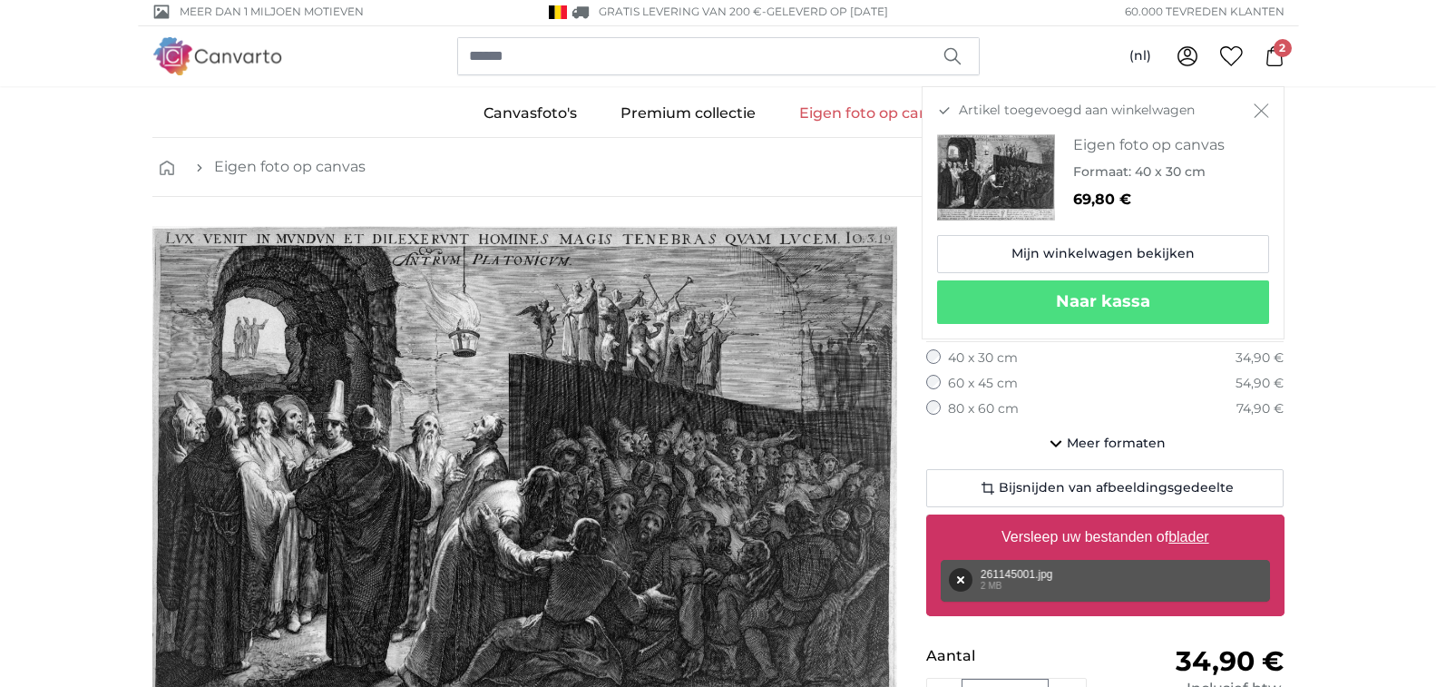
scroll to position [0, 0]
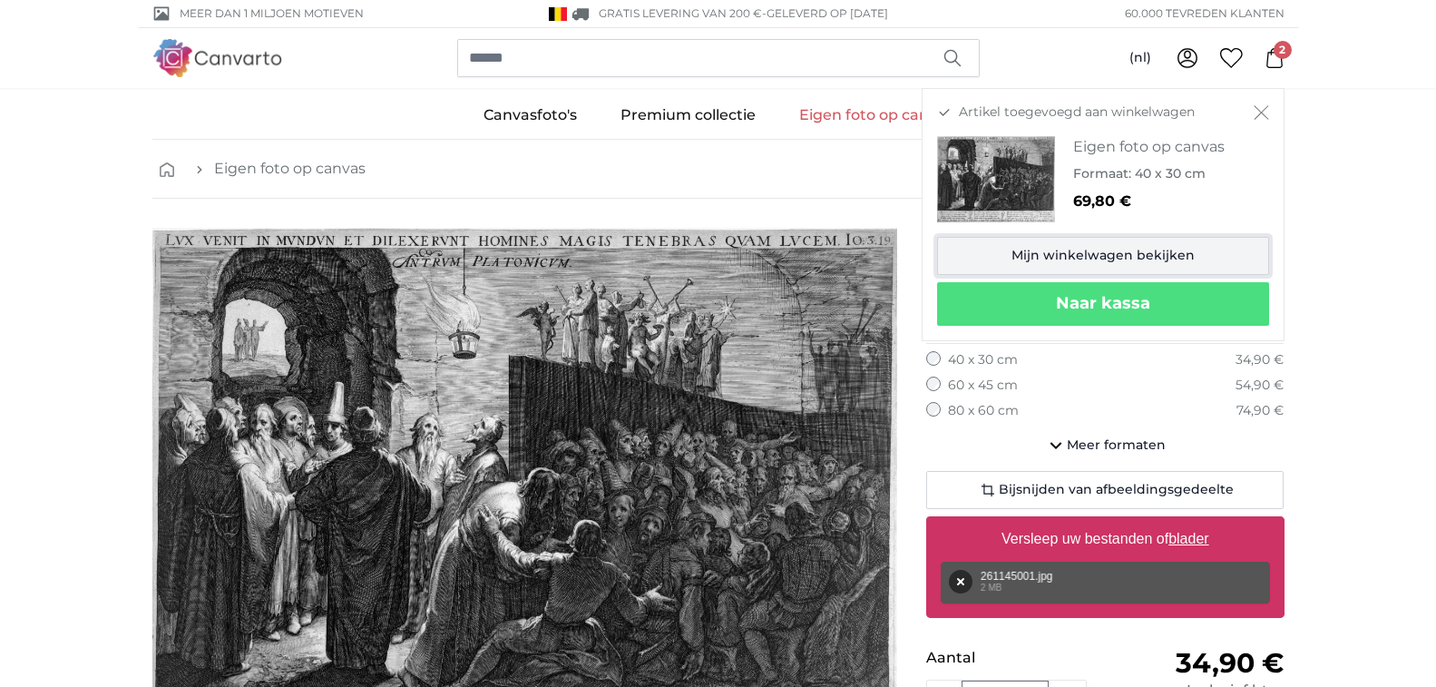
click at [1105, 254] on link "Mijn winkelwagen bekijken" at bounding box center [1103, 256] width 332 height 38
